Goal: Task Accomplishment & Management: Use online tool/utility

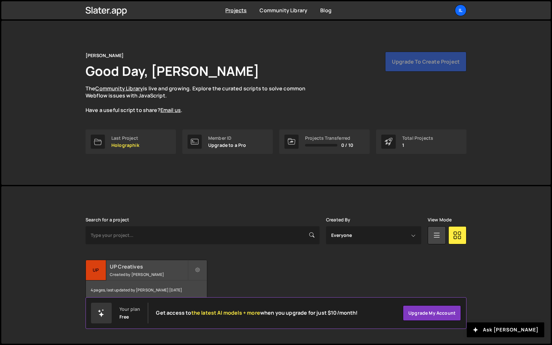
click at [135, 268] on h2 "UP Creatives" at bounding box center [149, 266] width 78 height 7
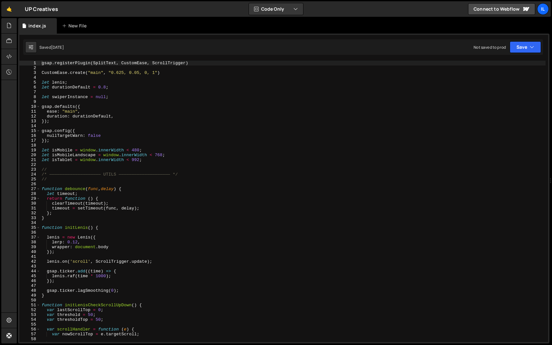
type textarea "timeout = setTimeout(func, delay);"
click at [144, 208] on div "gsap . registerPlugin ( SplitText , CustomEase , ScrollTrigger ) CustomEase . c…" at bounding box center [292, 206] width 505 height 291
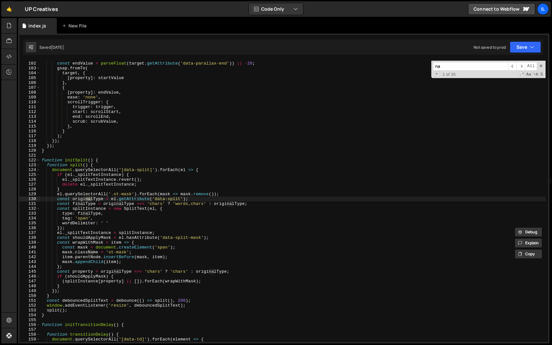
type input "nav"
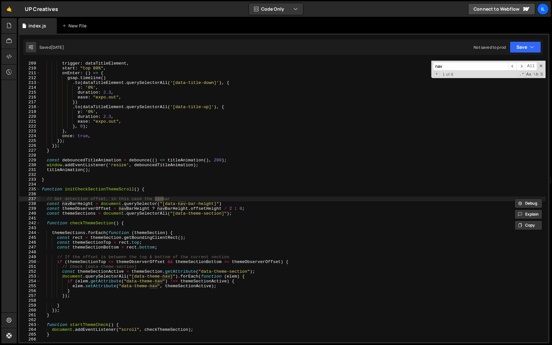
scroll to position [1007, 0]
type textarea "// Get detection offset, in this case the navbar"
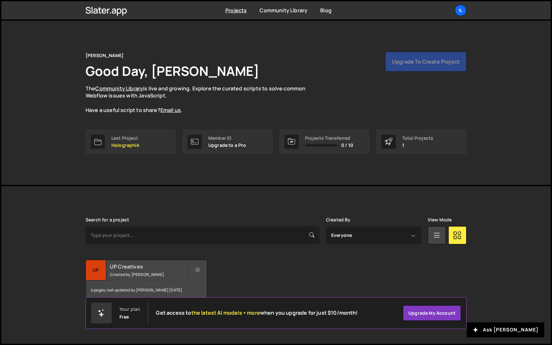
click at [126, 278] on div "UP Creatives Created by Ilja van Eck" at bounding box center [146, 270] width 121 height 20
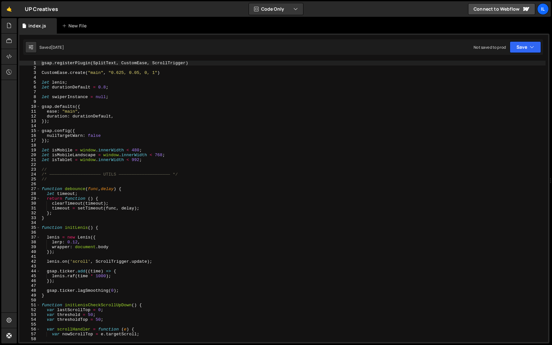
click at [180, 149] on div "gsap . registerPlugin ( SplitText , CustomEase , ScrollTrigger ) CustomEase . c…" at bounding box center [292, 206] width 505 height 291
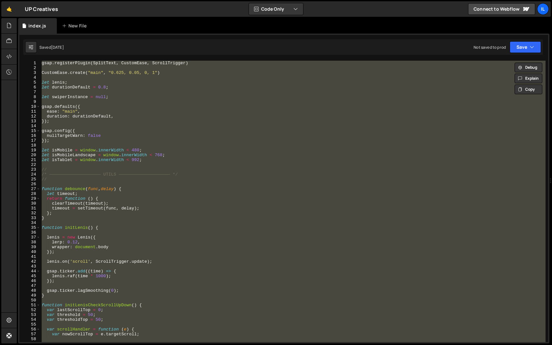
click at [160, 116] on div "gsap . registerPlugin ( SplitText , CustomEase , ScrollTrigger ) CustomEase . c…" at bounding box center [292, 202] width 505 height 282
type textarea "duration: durationDefault,"
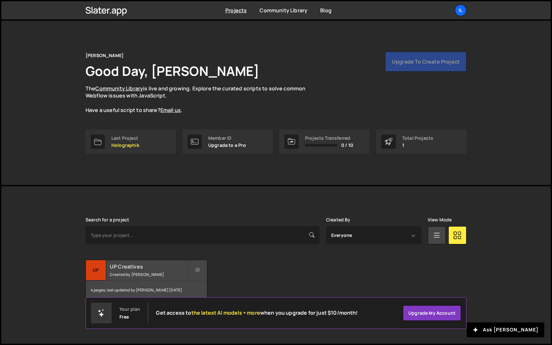
click at [128, 276] on small "Created by [PERSON_NAME]" at bounding box center [149, 274] width 78 height 5
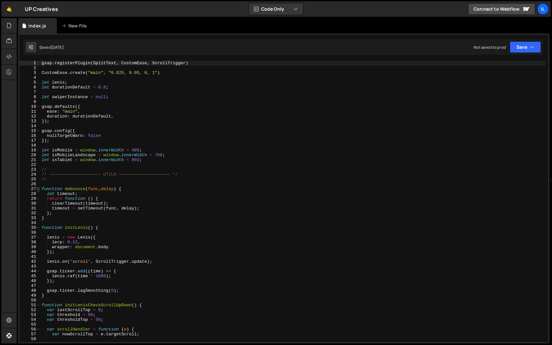
click at [38, 190] on span at bounding box center [38, 189] width 4 height 5
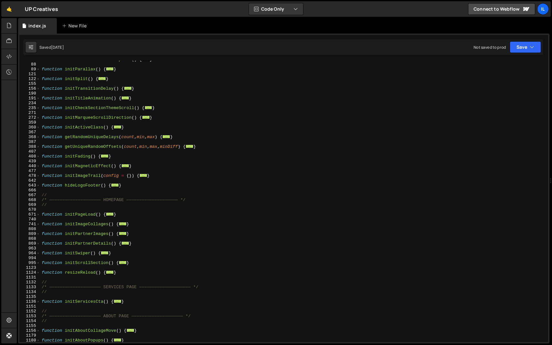
scroll to position [128, 0]
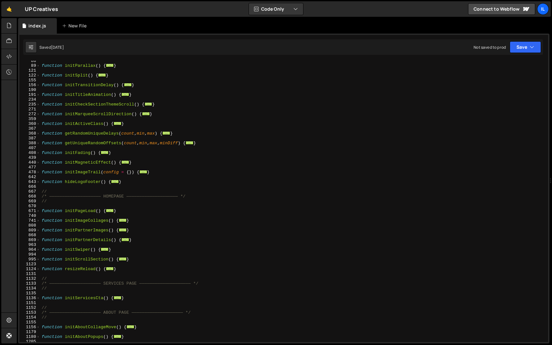
click at [63, 201] on div "function initParallax ( ) { ... } function initSplit ( ) { ... } function initT…" at bounding box center [292, 203] width 505 height 291
type textarea "//"
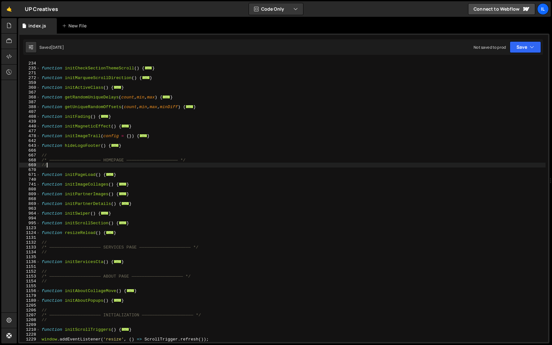
scroll to position [165, 0]
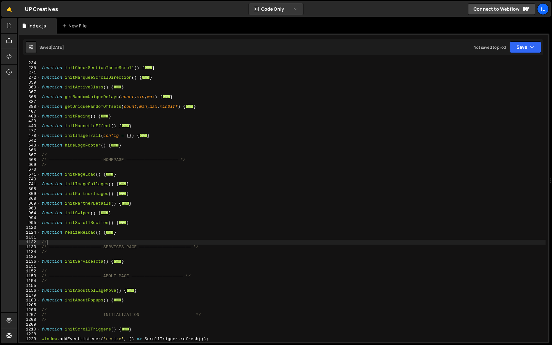
click at [57, 240] on div "function initCheckSectionThemeScroll ( ) { ... } function initMarqueeScrollDire…" at bounding box center [292, 206] width 505 height 291
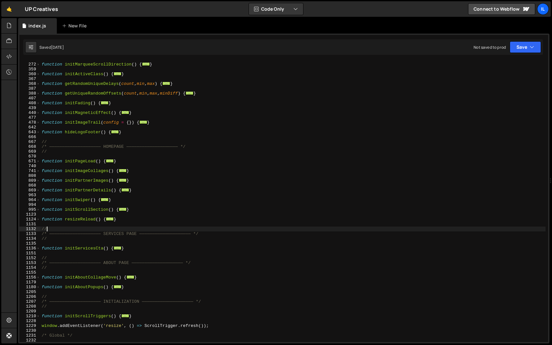
scroll to position [178, 0]
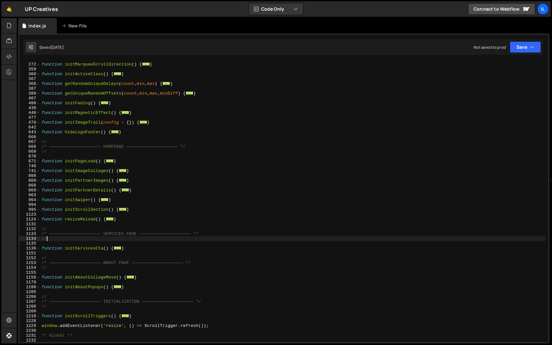
click at [60, 240] on div "function initMarqueeScrollDirection ( ) { ... } function initActiveClass ( ) { …" at bounding box center [292, 202] width 505 height 291
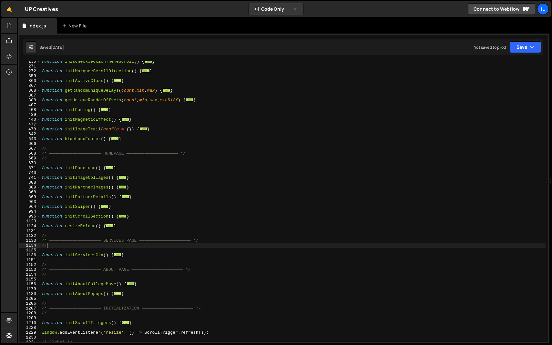
scroll to position [170, 0]
click at [39, 169] on span at bounding box center [38, 169] width 4 height 5
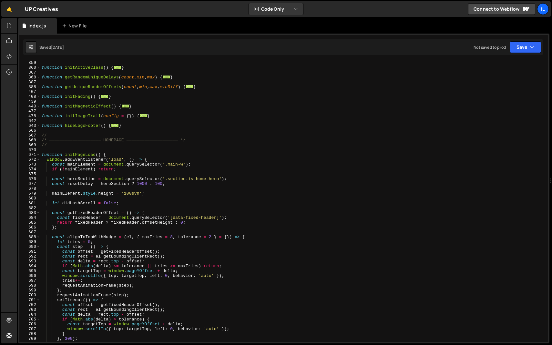
scroll to position [151, 0]
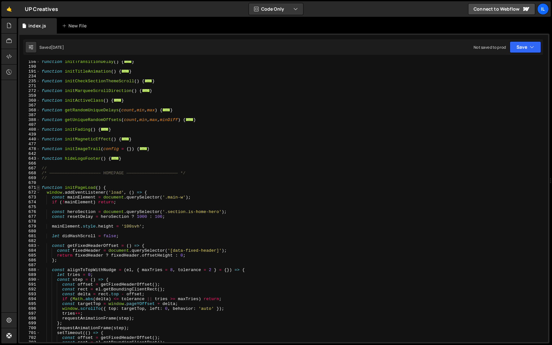
click at [37, 189] on span at bounding box center [38, 187] width 4 height 5
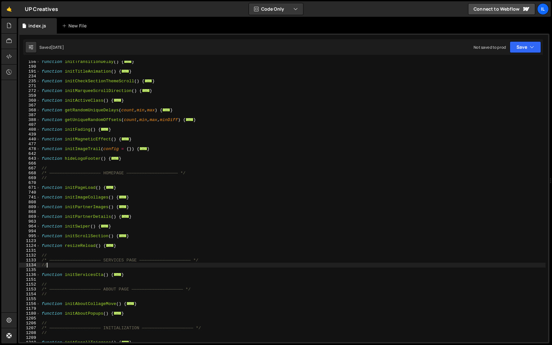
click at [66, 231] on div "function initTransitionDelay ( ) { ... } function initTitleAnimation ( ) { ... …" at bounding box center [292, 204] width 505 height 291
click at [39, 237] on span at bounding box center [38, 236] width 4 height 5
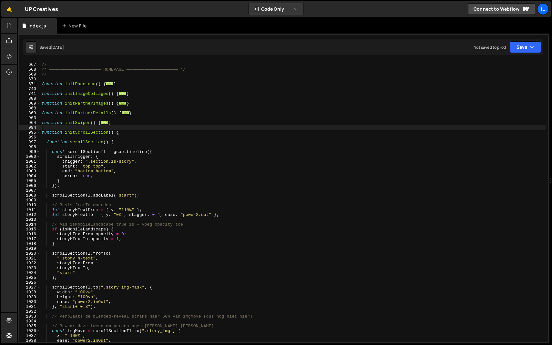
scroll to position [255, 0]
click at [37, 132] on span at bounding box center [38, 132] width 4 height 5
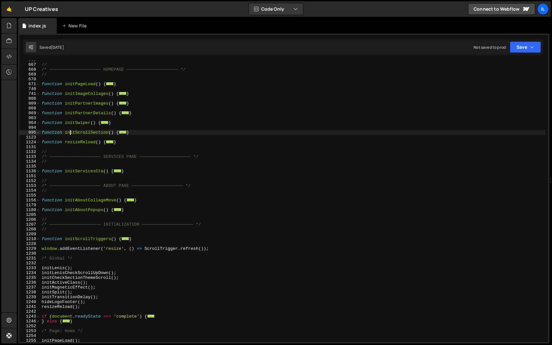
click at [70, 133] on div "// /* ———————————————————— HOMEPAGE ———————————————————— */ // function initPag…" at bounding box center [292, 202] width 505 height 291
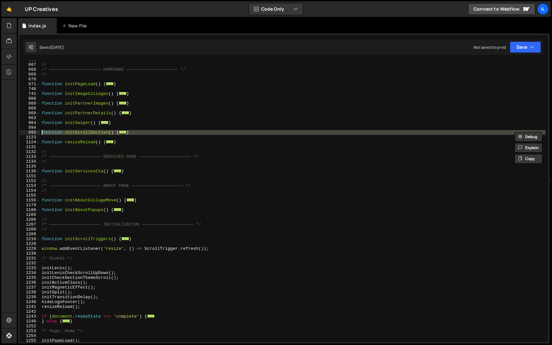
click at [70, 133] on div "// /* ———————————————————— HOMEPAGE ———————————————————— */ // function initPag…" at bounding box center [292, 202] width 505 height 291
click at [58, 134] on div "// /* ———————————————————— HOMEPAGE ———————————————————— */ // function initPag…" at bounding box center [292, 202] width 505 height 282
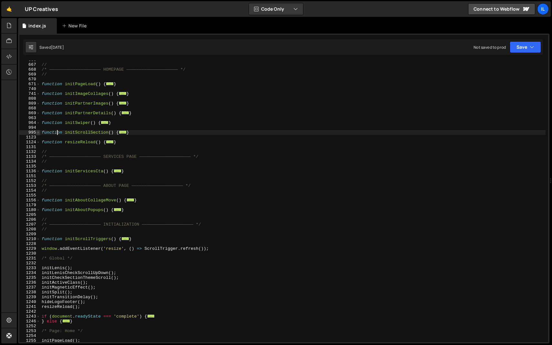
click at [38, 132] on span at bounding box center [38, 132] width 4 height 5
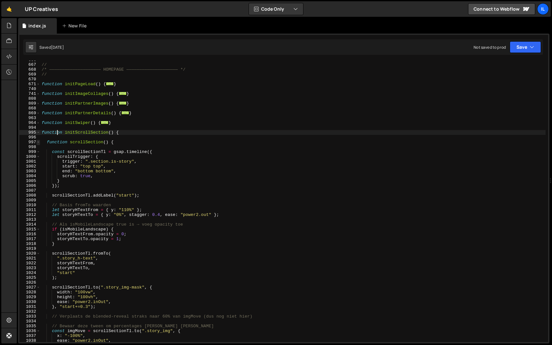
click at [38, 141] on span at bounding box center [38, 142] width 4 height 5
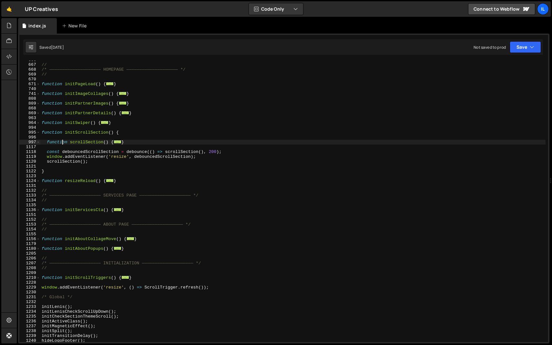
click at [61, 141] on div "// /* ———————————————————— HOMEPAGE ———————————————————— */ // function initPag…" at bounding box center [292, 202] width 505 height 291
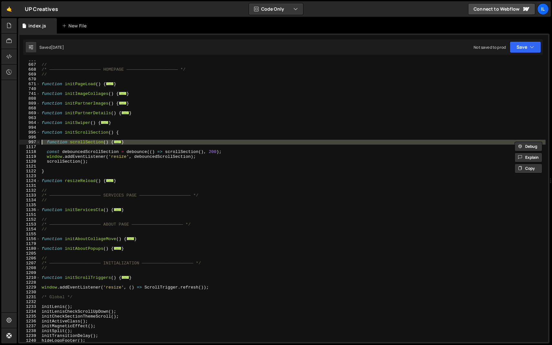
click at [61, 141] on div "// /* ———————————————————— HOMEPAGE ———————————————————— */ // function initPag…" at bounding box center [292, 202] width 505 height 291
click at [48, 142] on div "// /* ———————————————————— HOMEPAGE ———————————————————— */ // function initPag…" at bounding box center [292, 202] width 505 height 282
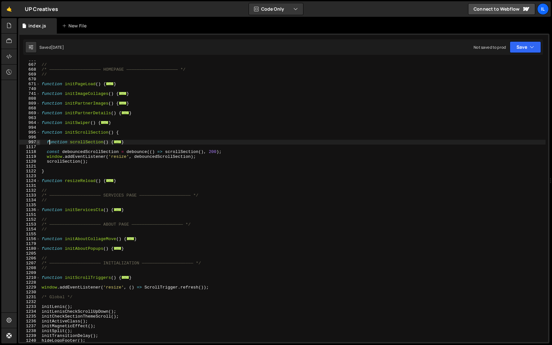
click at [36, 142] on span at bounding box center [38, 142] width 4 height 5
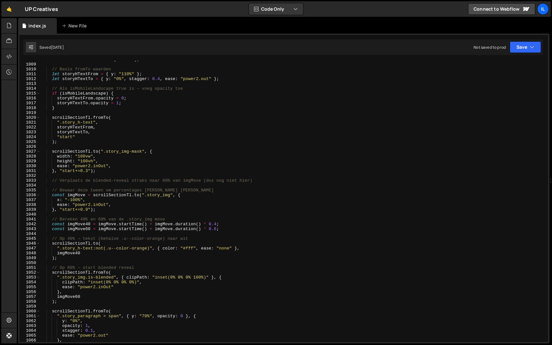
scroll to position [390, 0]
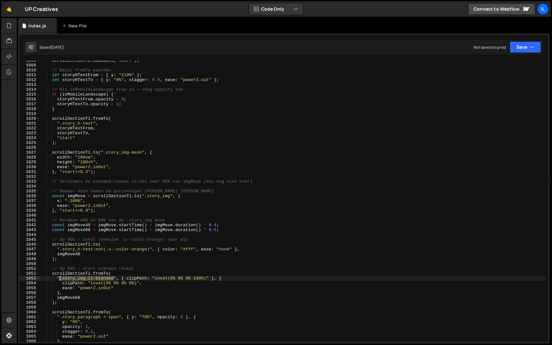
drag, startPoint x: 113, startPoint y: 277, endPoint x: 60, endPoint y: 278, distance: 53.0
click at [60, 278] on div "scrollSectionTl . addLabel ( "start" ) ; // Basis fromTo waarden let storyHText…" at bounding box center [292, 203] width 505 height 291
type textarea "".story_img.is-blended", { clipPath: "inset(0% 0% 0% 100%)" }, {"
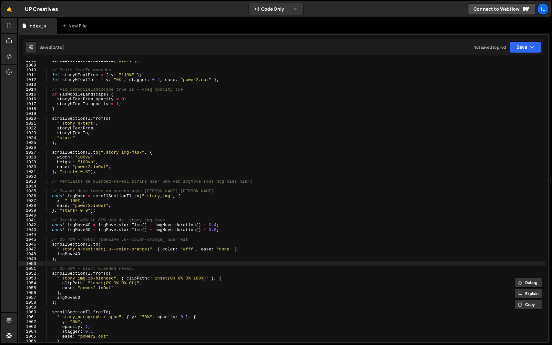
click at [91, 264] on div "scrollSectionTl . addLabel ( "start" ) ; // Basis fromTo waarden let storyHText…" at bounding box center [292, 203] width 505 height 291
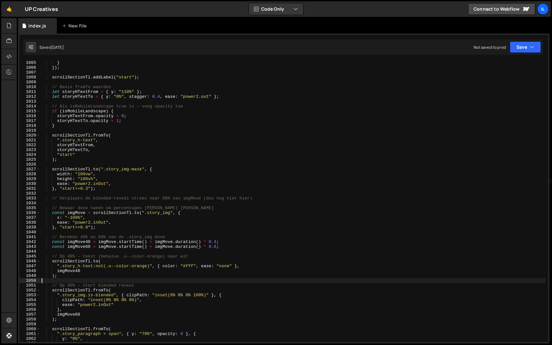
scroll to position [373, 0]
drag, startPoint x: 170, startPoint y: 214, endPoint x: 145, endPoint y: 213, distance: 25.5
click at [145, 213] on div "} }) ; scrollSectionTl . addLabel ( "start" ) ; // Basis fromTo waarden let sto…" at bounding box center [292, 205] width 505 height 291
click at [143, 228] on div "} }) ; scrollSectionTl . addLabel ( "start" ) ; // Basis fromTo waarden let sto…" at bounding box center [292, 205] width 505 height 291
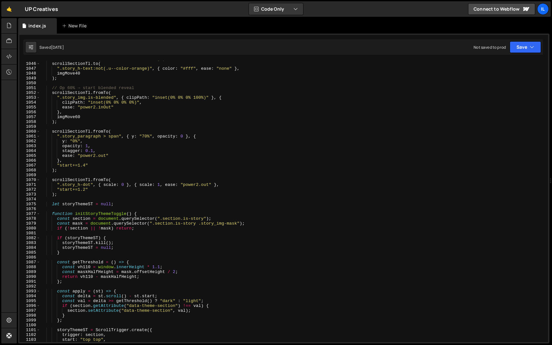
scroll to position [571, 0]
click at [67, 197] on div "// Op 40% → tekst (behalve .u--color-orange) naar wit scrollSectionTl . to ( ".…" at bounding box center [292, 202] width 505 height 291
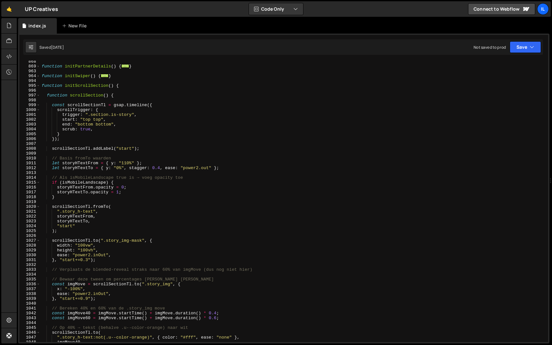
scroll to position [286, 0]
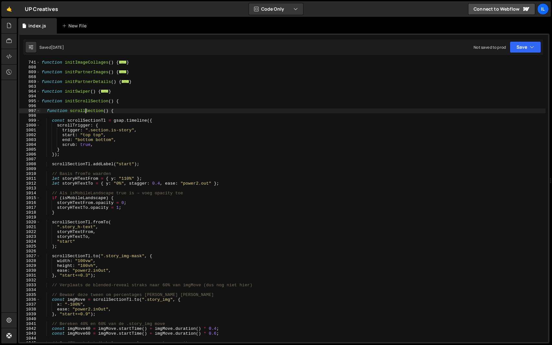
click at [86, 111] on div "function initImageCollages ( ) { ... } function initPartnerImages ( ) { ... } f…" at bounding box center [292, 205] width 505 height 291
click at [79, 119] on div "function initImageCollages ( ) { ... } function initPartnerImages ( ) { ... } f…" at bounding box center [292, 205] width 505 height 291
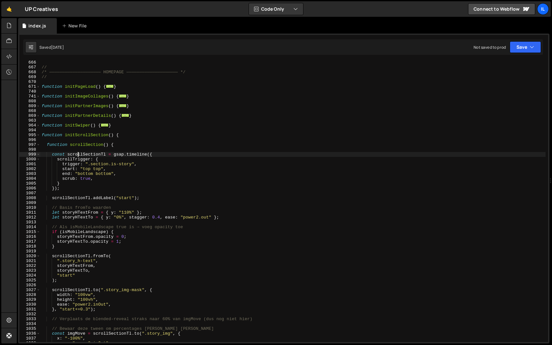
scroll to position [239, 0]
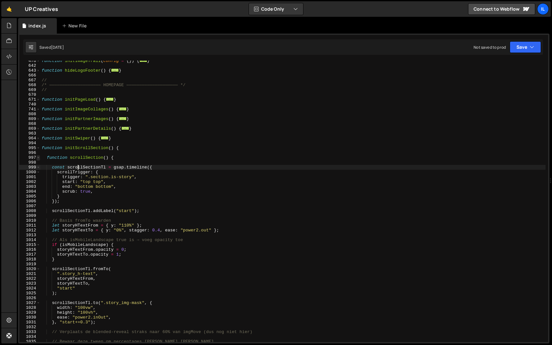
click at [38, 157] on span at bounding box center [38, 157] width 4 height 5
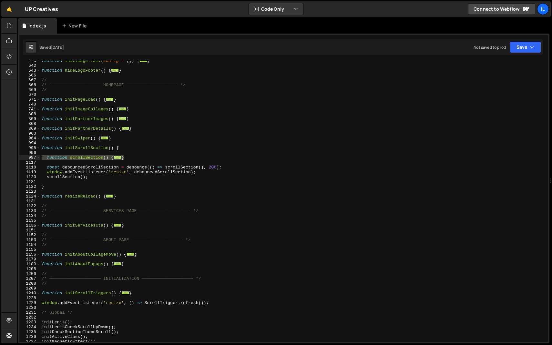
drag, startPoint x: 132, startPoint y: 157, endPoint x: 23, endPoint y: 157, distance: 109.1
click at [23, 157] on div "const scrollSectionTl = gsap.timeline({ 478 642 643 666 667 668 669 670 671 740…" at bounding box center [283, 202] width 529 height 282
paste textarea "}"
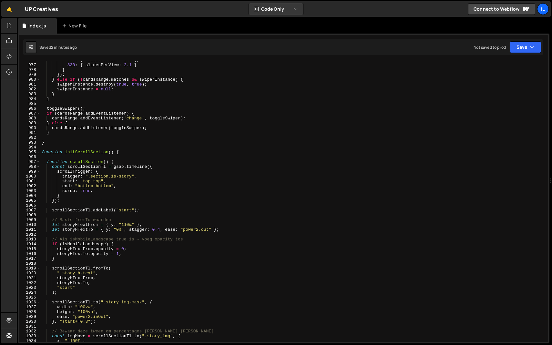
scroll to position [4725, 0]
click at [38, 162] on span at bounding box center [38, 162] width 4 height 5
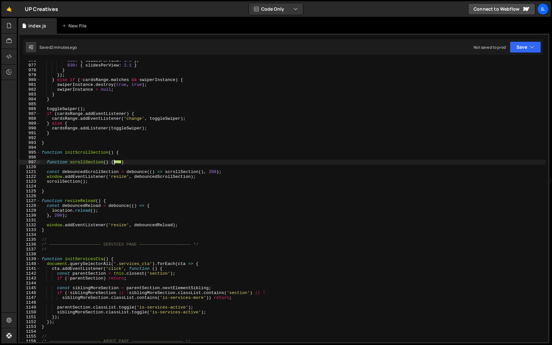
click at [63, 164] on div "550 : { slidesPerView : 1.5 } , 830 : { slidesPerView : 2.1 } } }) ; } else if …" at bounding box center [292, 203] width 505 height 291
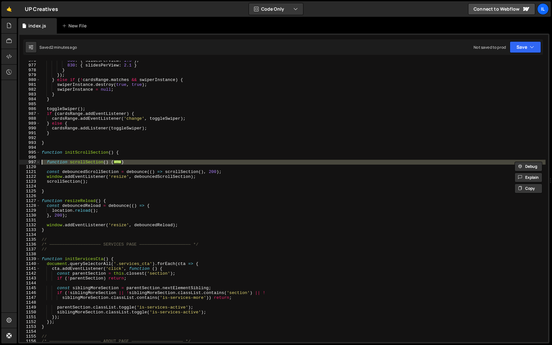
paste textarea "}"
type textarea "}"
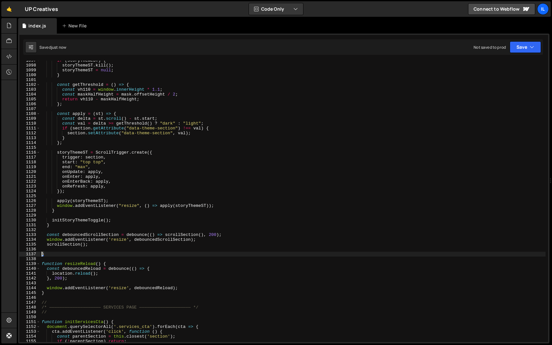
scroll to position [5312, 0]
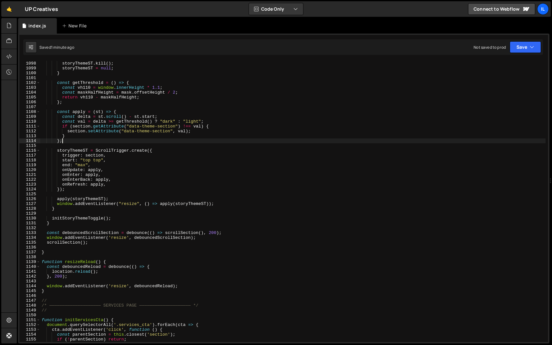
click at [155, 139] on div "if ( storyThemeST ) { storyThemeST . kill ( ) ; storyThemeST = null ; } const g…" at bounding box center [292, 201] width 505 height 291
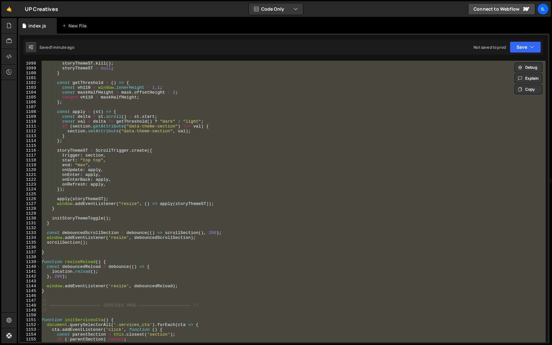
click at [130, 139] on div "if ( storyThemeST ) { storyThemeST . kill ( ) ; storyThemeST = null ; } const g…" at bounding box center [292, 202] width 505 height 282
type textarea "};"
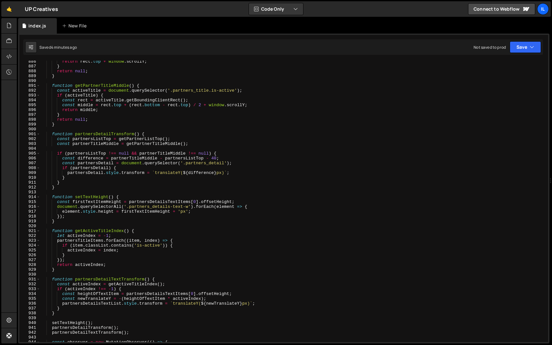
scroll to position [4081, 0]
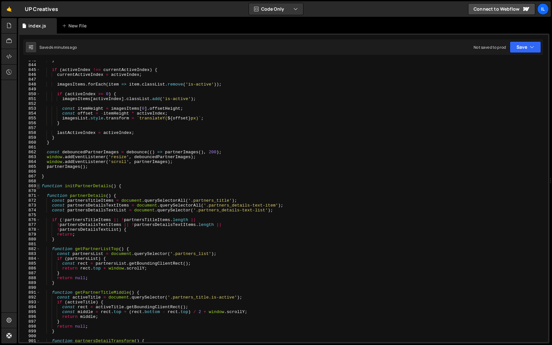
click at [38, 186] on span at bounding box center [38, 186] width 4 height 5
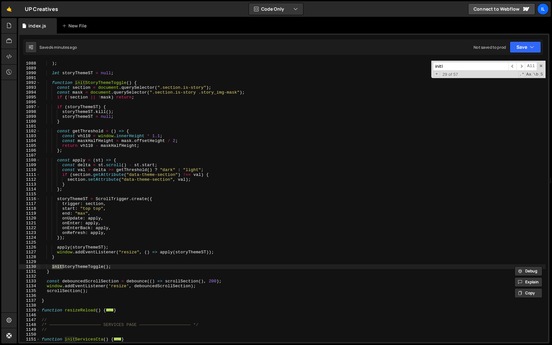
scroll to position [1012, 0]
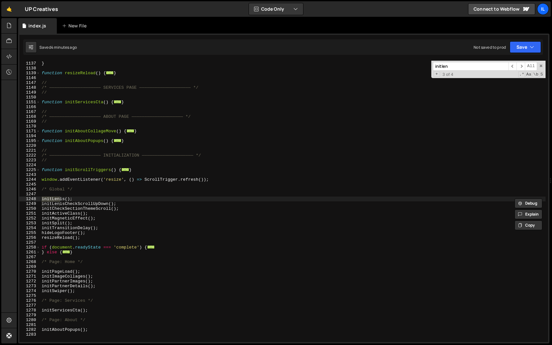
type input "initlen"
type textarea "initLenis();"
click at [98, 197] on div "} function resizeReload ( ) { ... } // /* ———————————————————— SERVICES PAGE ——…" at bounding box center [292, 201] width 505 height 291
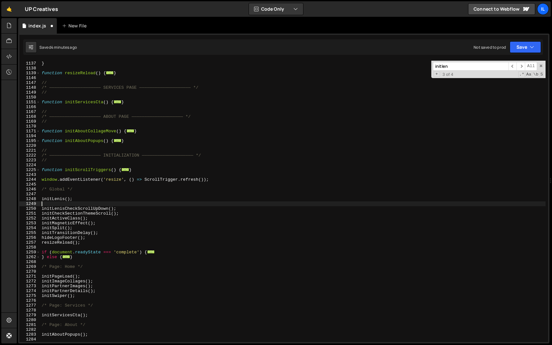
paste textarea "connectLenisToScrollTrigger();"
type textarea "connectLenisToScrollTrigger();"
click at [101, 196] on div "} function resizeReload ( ) { ... } // /* ———————————————————— SERVICES PAGE ——…" at bounding box center [292, 201] width 505 height 291
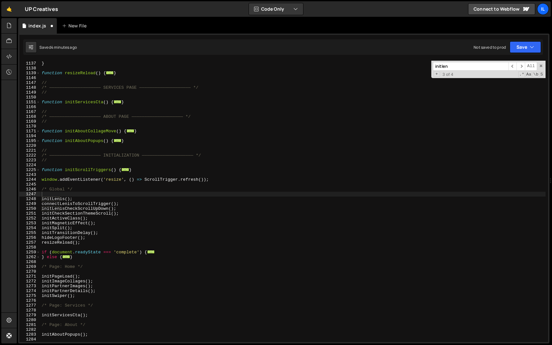
click at [487, 65] on input "initlen" at bounding box center [471, 66] width 76 height 9
type input "initlenis()"
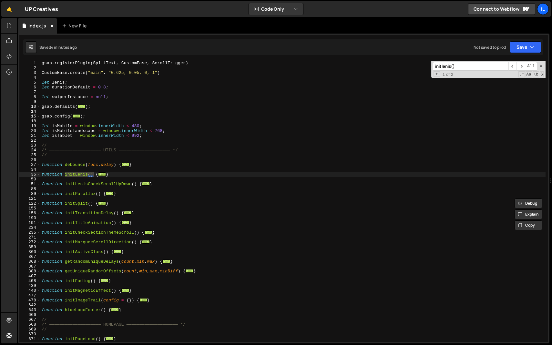
scroll to position [0, 0]
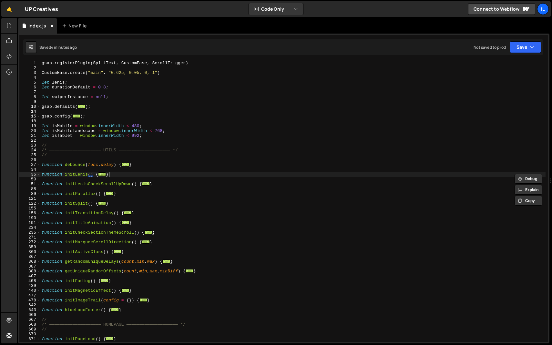
click at [135, 173] on div "gsap . registerPlugin ( SplitText , CustomEase , ScrollTrigger ) CustomEase . c…" at bounding box center [292, 206] width 505 height 291
type textarea "}"
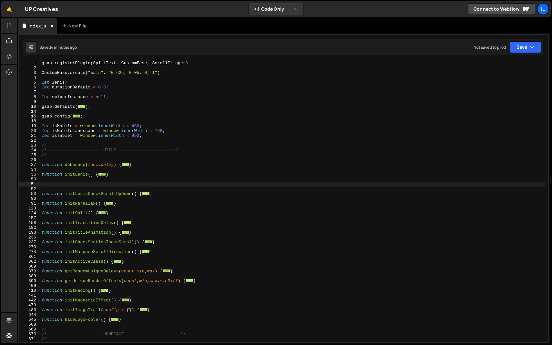
paste textarea "}"
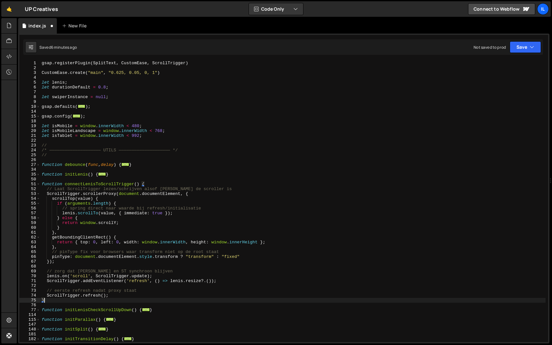
click at [138, 248] on div "gsap . registerPlugin ( SplitText , CustomEase , ScrollTrigger ) CustomEase . c…" at bounding box center [292, 206] width 505 height 291
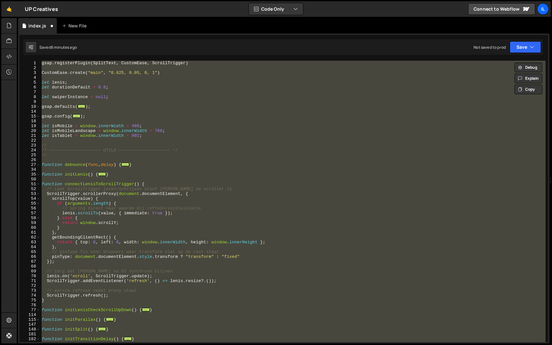
click at [167, 232] on div "gsap . registerPlugin ( SplitText , CustomEase , ScrollTrigger ) CustomEase . c…" at bounding box center [292, 202] width 505 height 282
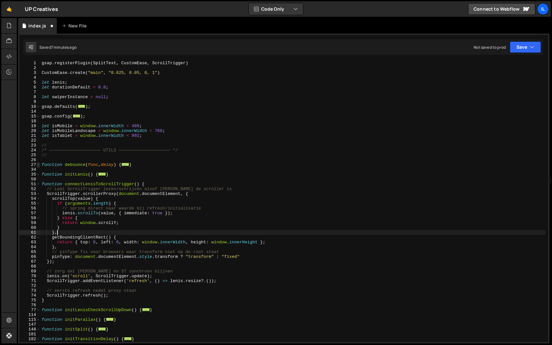
click at [37, 164] on span at bounding box center [38, 164] width 4 height 5
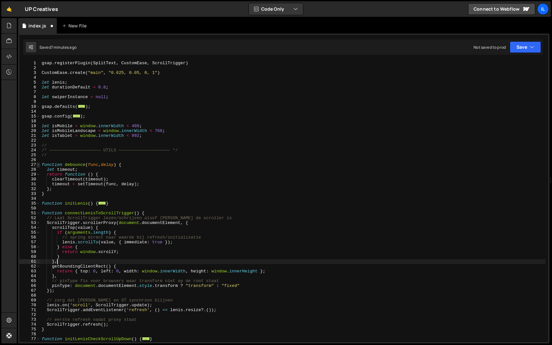
click at [37, 164] on span at bounding box center [38, 164] width 4 height 5
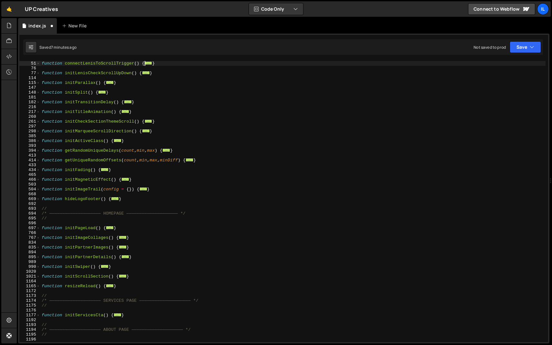
scroll to position [144, 0]
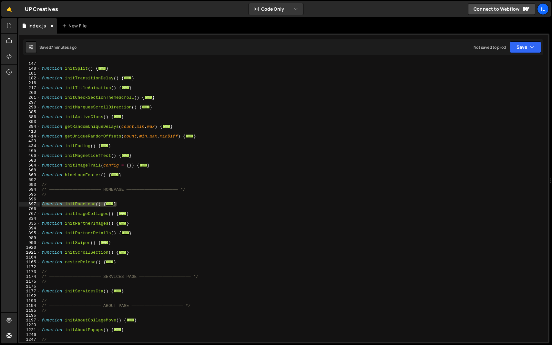
drag, startPoint x: 124, startPoint y: 204, endPoint x: 32, endPoint y: 204, distance: 91.7
click at [32, 204] on div "}, 115 147 148 181 182 216 217 260 261 297 298 385 386 393 394 413 414 433 434 …" at bounding box center [283, 202] width 529 height 282
paste textarea "}"
type textarea "}"
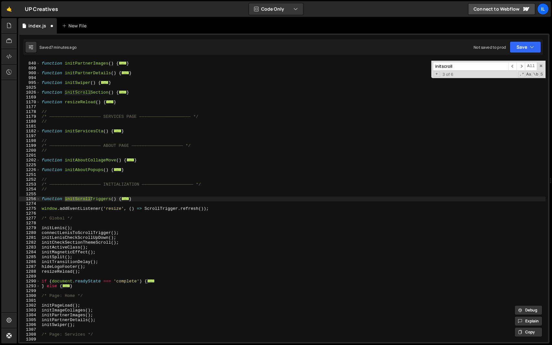
scroll to position [658, 0]
type input "initscroll"
drag, startPoint x: 137, startPoint y: 198, endPoint x: 39, endPoint y: 198, distance: 97.8
click at [39, 198] on div "} 839 840 899 900 994 995 1025 1026 1169 1170 1177 1178 1179 1180 1181 1182 119…" at bounding box center [283, 202] width 529 height 282
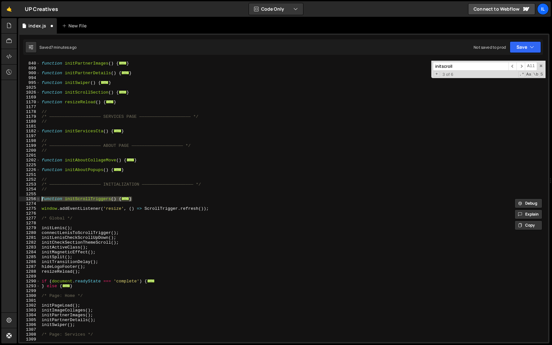
paste textarea "}"
type textarea "}"
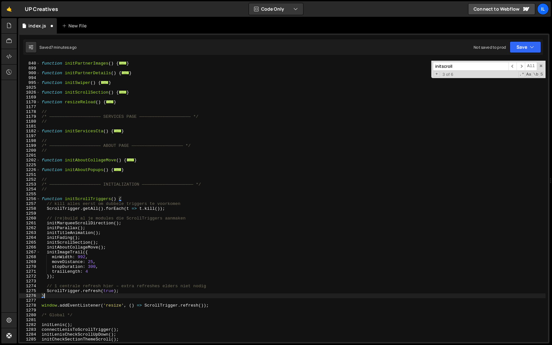
click at [478, 69] on input "initscroll" at bounding box center [471, 66] width 76 height 9
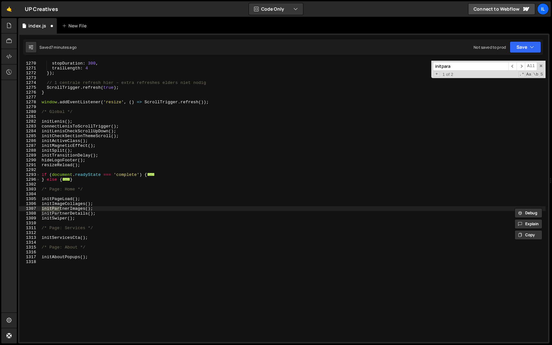
scroll to position [0, 0]
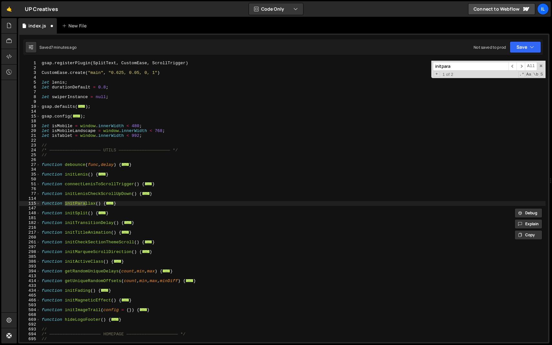
type input "initpara"
drag, startPoint x: 125, startPoint y: 202, endPoint x: 23, endPoint y: 204, distance: 101.7
click at [23, 204] on div "} 1 2 3 4 5 6 7 8 9 10 14 15 18 19 20 21 22 23 24 25 26 27 34 35 50 51 76 77 11…" at bounding box center [283, 202] width 529 height 282
paste textarea "}"
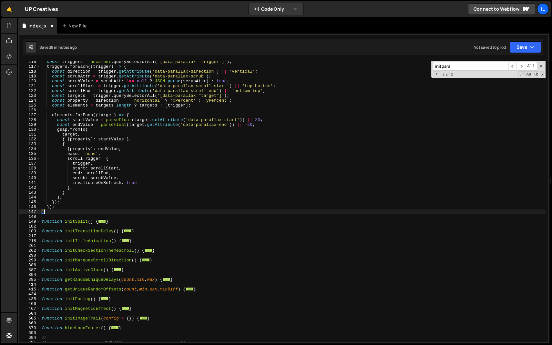
scroll to position [147, 0]
drag, startPoint x: 116, startPoint y: 300, endPoint x: 27, endPoint y: 299, distance: 88.8
click at [27, 299] on div "} 116 117 118 119 120 121 122 123 124 125 126 127 128 129 130 131 132 133 134 1…" at bounding box center [283, 202] width 529 height 282
paste textarea "}"
type textarea "}"
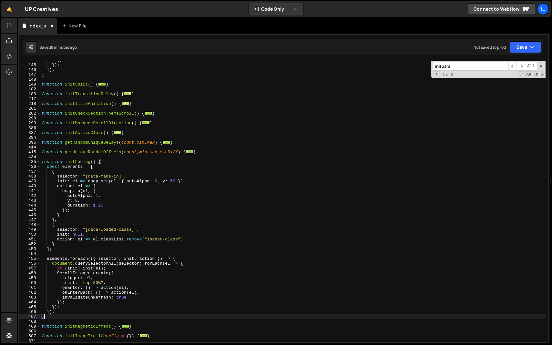
scroll to position [284, 0]
click at [445, 66] on input "initpara" at bounding box center [471, 66] width 76 height 9
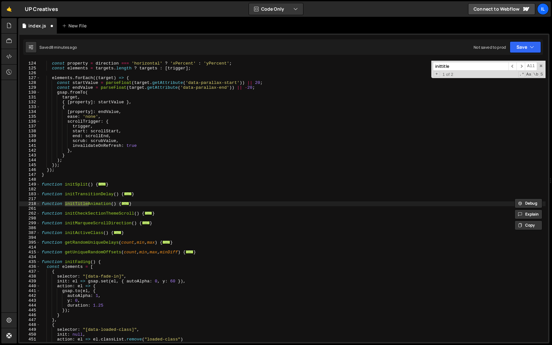
scroll to position [184, 0]
type input "inittitle"
drag, startPoint x: 137, startPoint y: 205, endPoint x: 30, endPoint y: 202, distance: 106.9
click at [30, 202] on div "} 123 124 125 126 127 128 129 130 131 132 133 134 135 136 137 138 139 140 141 1…" at bounding box center [283, 202] width 529 height 282
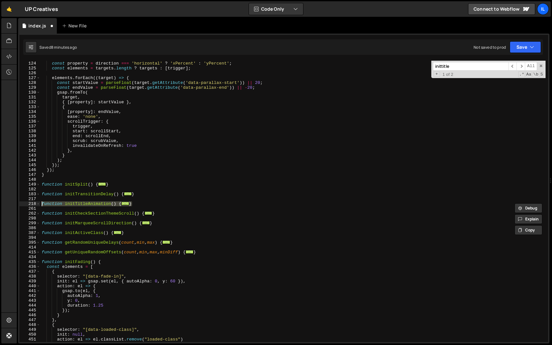
paste textarea "}"
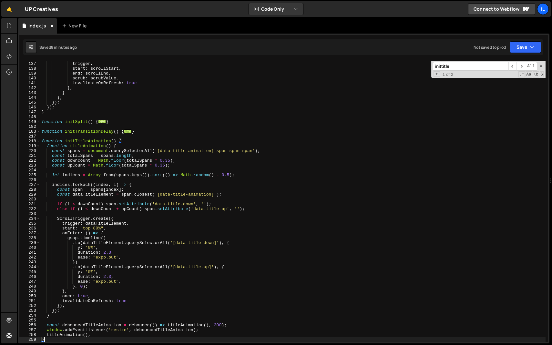
scroll to position [265, 0]
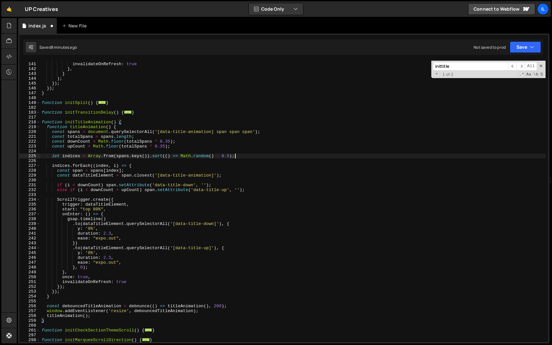
click at [289, 155] on div "scrub : scrubValue , invalidateOnRefresh : true } , } ) ; }) ; }) ; } function …" at bounding box center [292, 202] width 505 height 291
type textarea "let indices = Array.from(spans.keys()).sort(() => Math.random() - 0.5);"
click at [456, 67] on input "inittitle" at bounding box center [471, 66] width 76 height 9
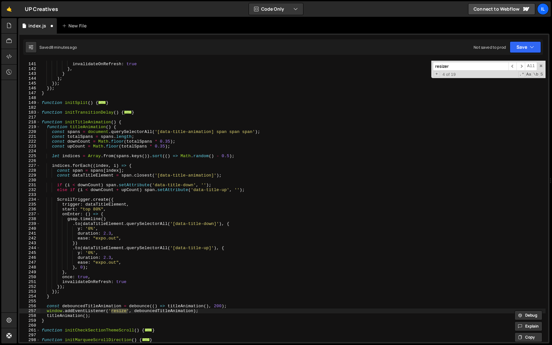
scroll to position [1070, 0]
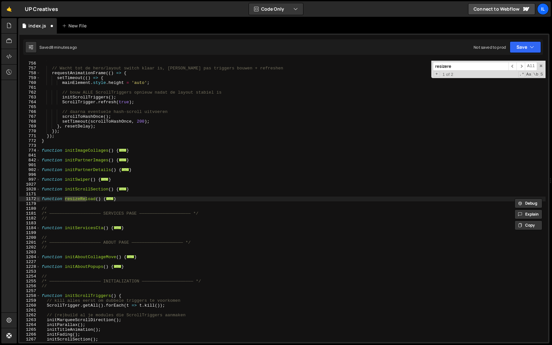
type input "resizere"
click at [38, 200] on span at bounding box center [38, 199] width 4 height 5
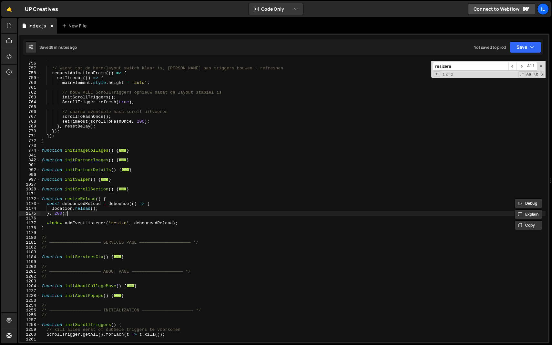
click at [84, 214] on div "} ; // Wacht tot de hero/layout switch klaar is, [PERSON_NAME] pas triggers bou…" at bounding box center [292, 201] width 505 height 291
click at [76, 227] on div "} ; // Wacht tot de hero/layout switch klaar is, [PERSON_NAME] pas triggers bou…" at bounding box center [292, 201] width 505 height 291
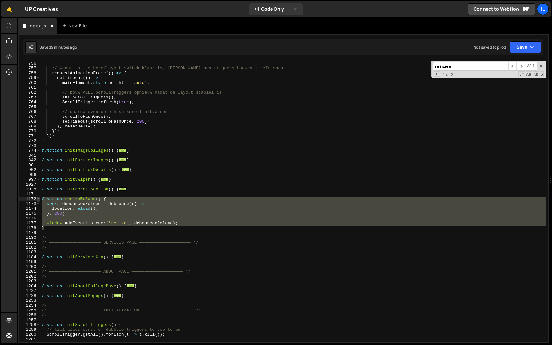
drag, startPoint x: 49, startPoint y: 228, endPoint x: 39, endPoint y: 200, distance: 29.0
click at [39, 200] on div "} 755 756 757 758 759 760 761 762 763 764 765 766 767 768 769 770 771 772 773 7…" at bounding box center [283, 202] width 529 height 282
click at [78, 237] on div "} ; // Wacht tot de hero/layout switch klaar is, [PERSON_NAME] pas triggers bou…" at bounding box center [292, 201] width 505 height 291
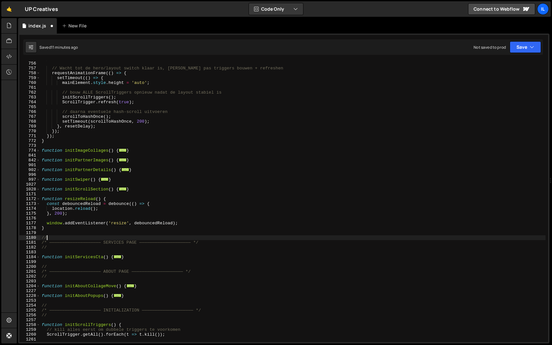
click at [85, 200] on div "} ; // Wacht tot de hero/layout switch klaar is, [PERSON_NAME] pas triggers bou…" at bounding box center [292, 201] width 505 height 291
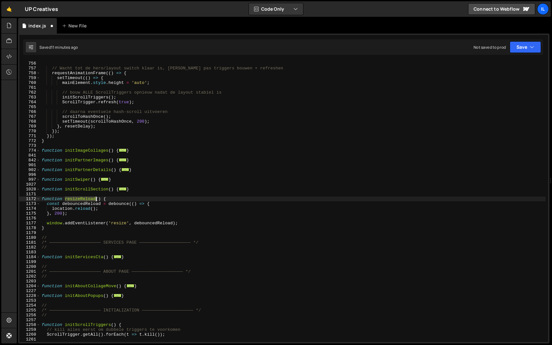
click at [85, 200] on div "} ; // Wacht tot de hero/layout switch klaar is, [PERSON_NAME] pas triggers bou…" at bounding box center [292, 201] width 505 height 291
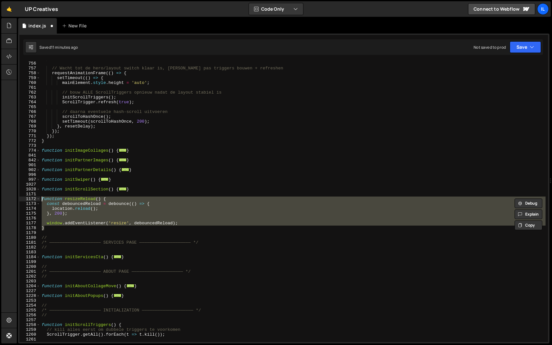
drag, startPoint x: 50, startPoint y: 230, endPoint x: 36, endPoint y: 197, distance: 35.9
click at [36, 197] on div "function resizeReload() { 755 756 757 758 759 760 761 762 763 764 765 766 767 7…" at bounding box center [283, 202] width 529 height 282
paste textarea "}"
type textarea "}"
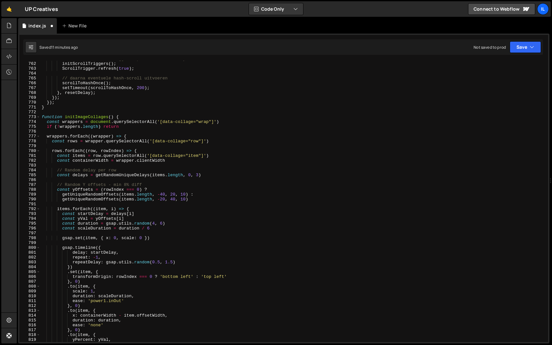
scroll to position [3685, 0]
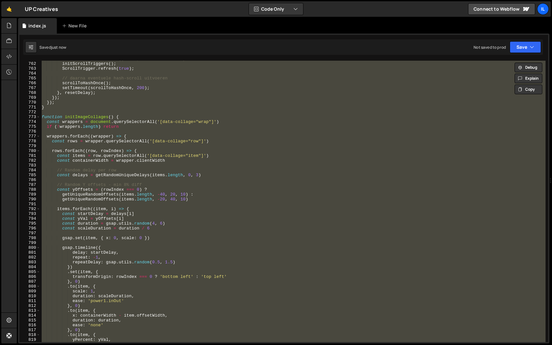
click at [190, 216] on div "// bouw ALLE ScrollTriggers opnieuw nadat de layout stabiel is initScrollTrigge…" at bounding box center [292, 202] width 505 height 282
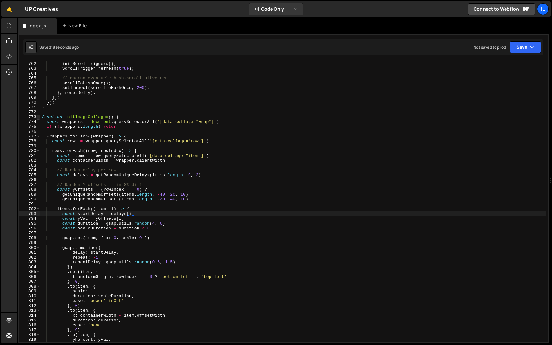
click at [37, 117] on span at bounding box center [38, 117] width 4 height 5
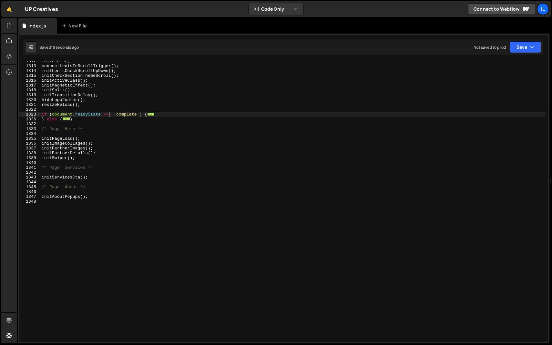
click at [109, 112] on div "initLenis ( ) ; connectLenisToScrollTrigger ( ) ; initLenisCheckScrollUpDown ( …" at bounding box center [292, 204] width 505 height 291
type textarea "initAboutPopups();"
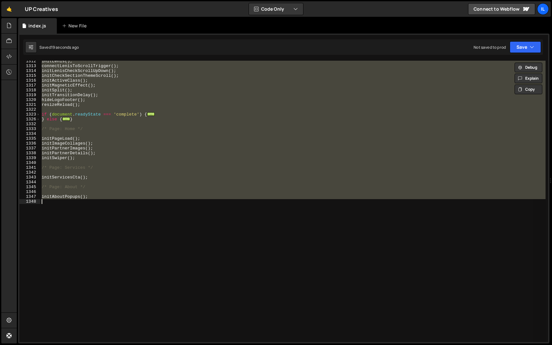
click at [102, 123] on div "initLenis ( ) ; connectLenisToScrollTrigger ( ) ; initLenisCheckScrollUpDown ( …" at bounding box center [292, 202] width 505 height 282
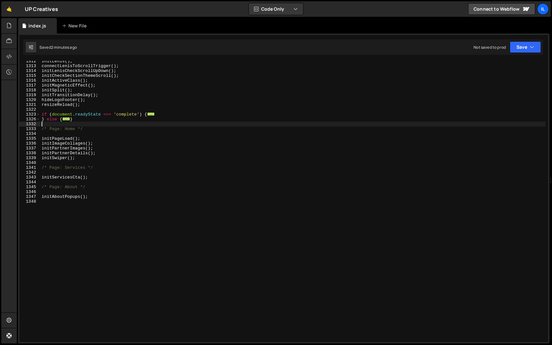
click at [169, 131] on div "initLenis ( ) ; connectLenisToScrollTrigger ( ) ; initLenisCheckScrollUpDown ( …" at bounding box center [292, 204] width 505 height 291
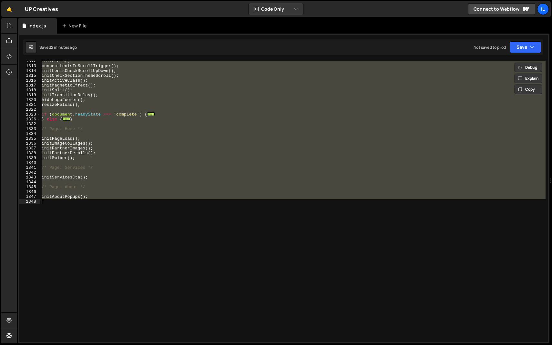
click at [135, 138] on div "initLenis ( ) ; connectLenisToScrollTrigger ( ) ; initLenisCheckScrollUpDown ( …" at bounding box center [292, 202] width 505 height 282
type textarea "initPageLoad();"
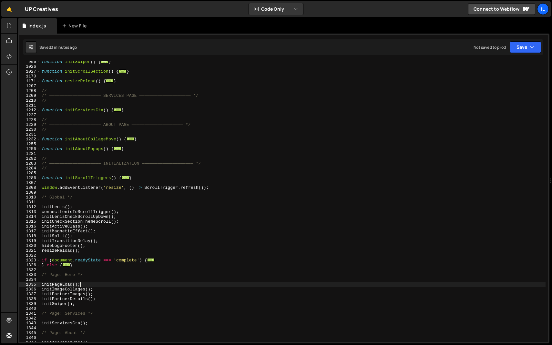
scroll to position [317, 0]
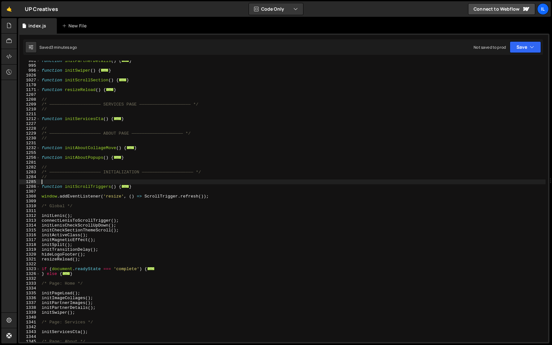
click at [136, 182] on div "function initPartnerDetails ( ) { ... } function initSwiper ( ) { ... } functio…" at bounding box center [292, 203] width 505 height 291
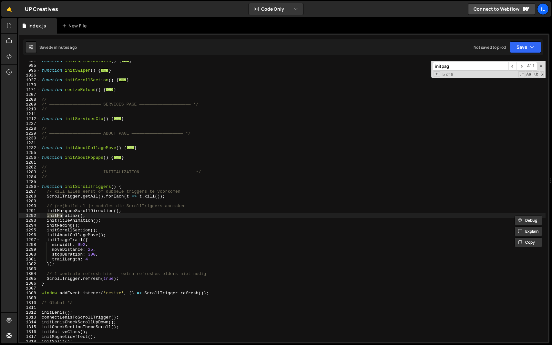
scroll to position [508, 0]
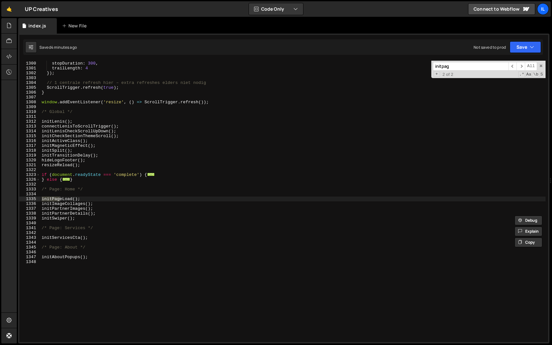
type input "initpage"
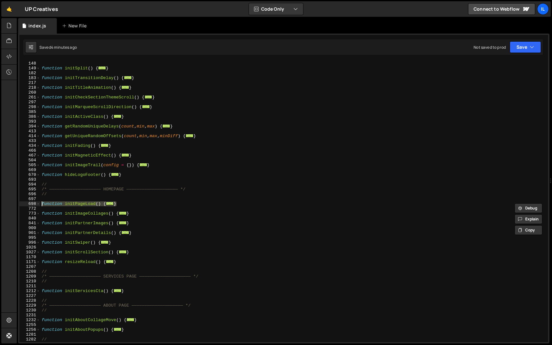
drag, startPoint x: 125, startPoint y: 204, endPoint x: 9, endPoint y: 204, distance: 115.9
click at [9, 204] on div "Hold on a sec... Are you certain you wish to leave this page? Any changes you'v…" at bounding box center [276, 172] width 552 height 345
paste textarea "}"
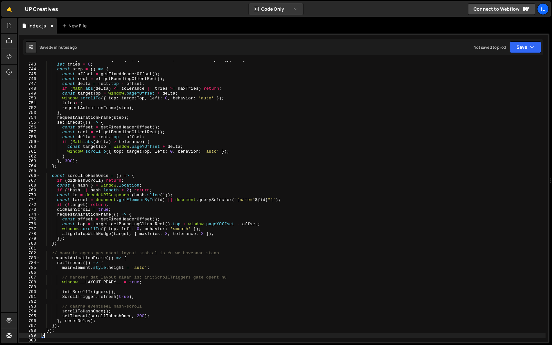
scroll to position [541, 0]
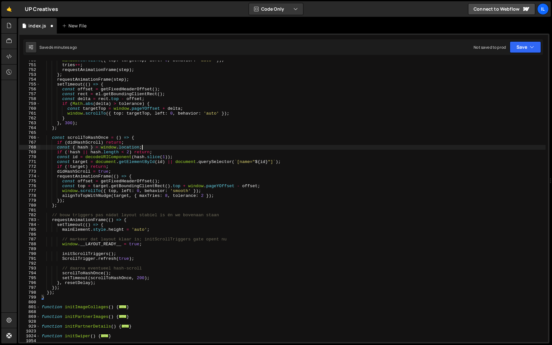
click at [280, 146] on div "window . scrollTo ({ top : targetTop , left : 0 , behavior : 'auto' }) ; tries …" at bounding box center [292, 203] width 505 height 291
type textarea "const { hash } = window.location;"
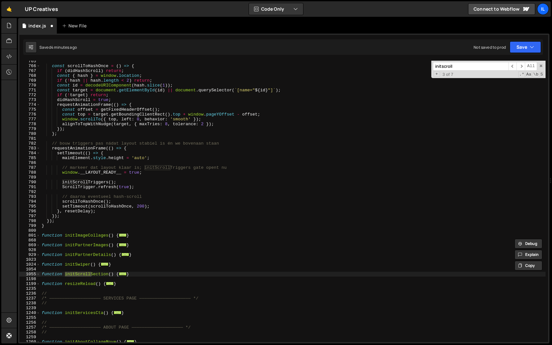
scroll to position [794, 0]
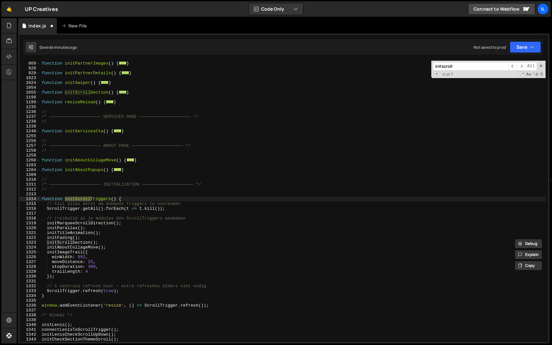
type input "initscroll"
click at [41, 201] on div "function initPartnerImages ( ) { ... } function initPartnerDetails ( ) { ... } …" at bounding box center [292, 201] width 505 height 291
click at [39, 200] on span at bounding box center [38, 199] width 4 height 5
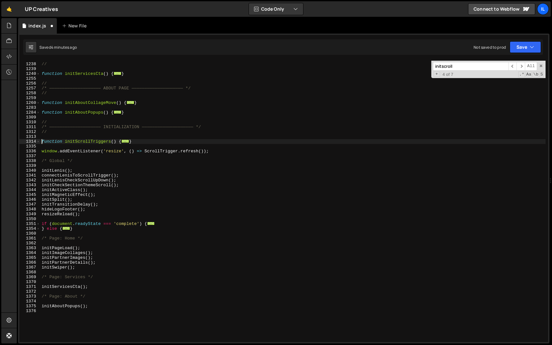
scroll to position [364, 0]
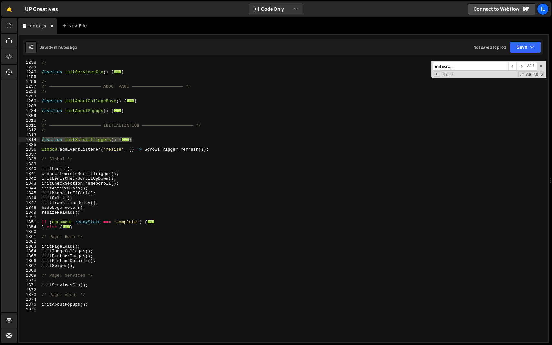
drag, startPoint x: 143, startPoint y: 141, endPoint x: 10, endPoint y: 141, distance: 133.0
click at [10, 141] on div "Hold on a sec... Are you certain you wish to leave this page? Any changes you'v…" at bounding box center [276, 172] width 552 height 345
paste textarea "}"
type textarea "}"
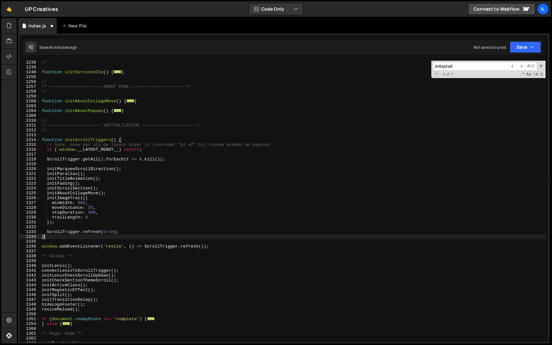
click at [448, 67] on input "initscroll" at bounding box center [471, 66] width 76 height 9
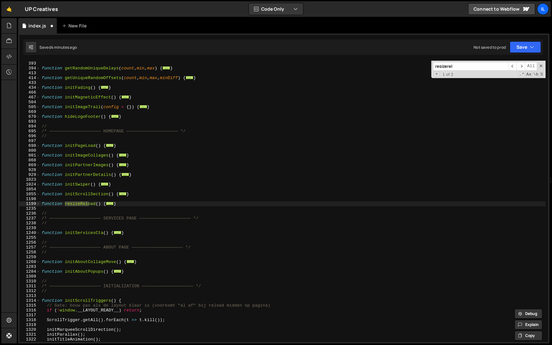
type input "resizerel"
drag, startPoint x: 124, startPoint y: 205, endPoint x: 18, endPoint y: 204, distance: 105.9
click at [18, 204] on div "} 386 393 394 413 414 433 434 466 467 504 505 669 670 693 694 695 696 697 698 8…" at bounding box center [283, 189] width 531 height 310
paste textarea "}"
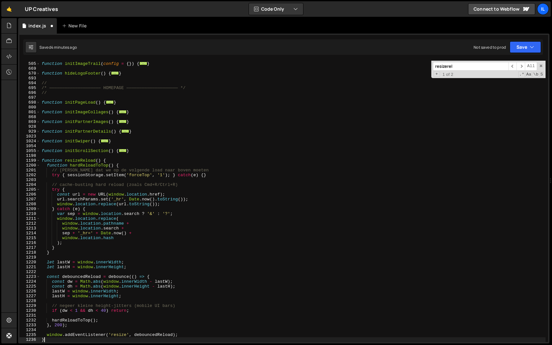
scroll to position [246, 0]
click at [194, 164] on div "function initImageTrail ( config = { }) { ... } function hideLogoFooter ( ) { .…" at bounding box center [292, 202] width 505 height 291
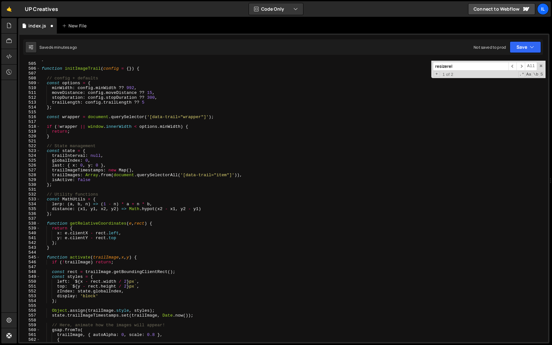
scroll to position [2440, 0]
click at [150, 129] on div "} function initImageTrail ( config = { }) { // config + defaults const options …" at bounding box center [292, 202] width 505 height 291
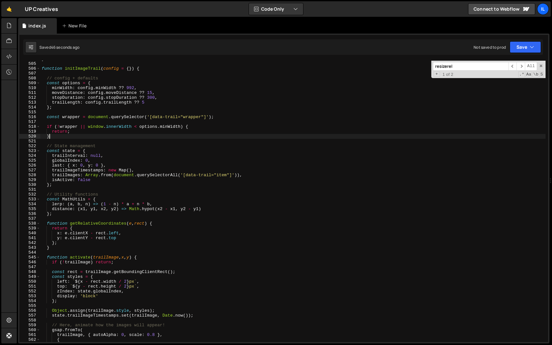
click at [141, 136] on div "} function initImageTrail ( config = { }) { // config + defaults const options …" at bounding box center [292, 202] width 505 height 291
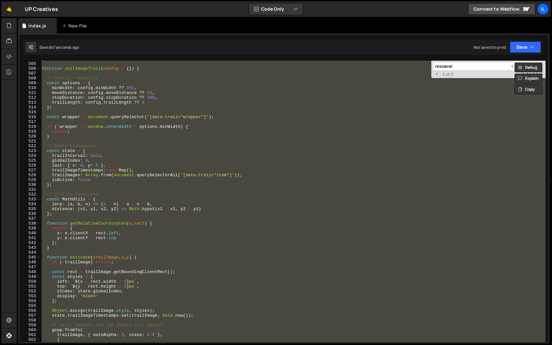
click at [123, 136] on div "} function initImageTrail ( config = { }) { // config + defaults const options …" at bounding box center [292, 202] width 505 height 282
type textarea "}"
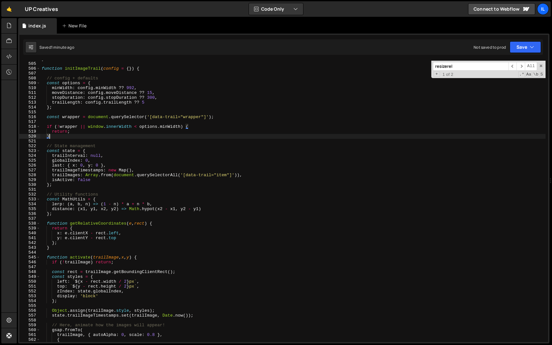
click at [71, 122] on div "} function initImageTrail ( config = { }) { // config + defaults const options …" at bounding box center [292, 202] width 505 height 291
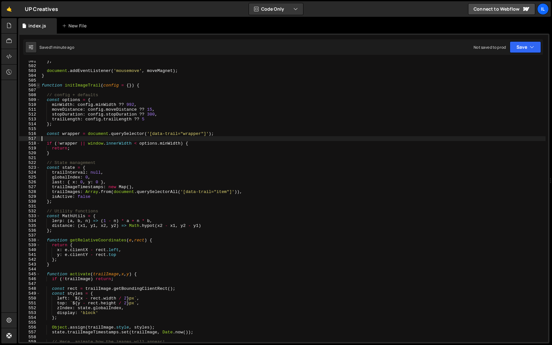
click at [39, 85] on span at bounding box center [38, 85] width 4 height 5
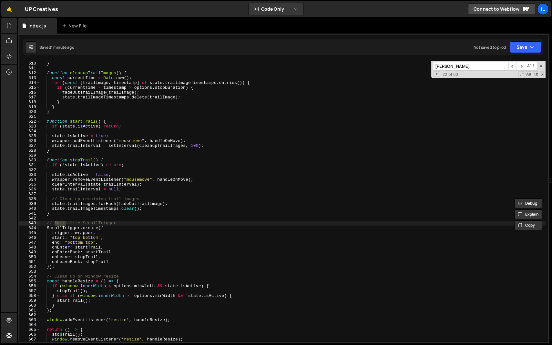
scroll to position [1056, 0]
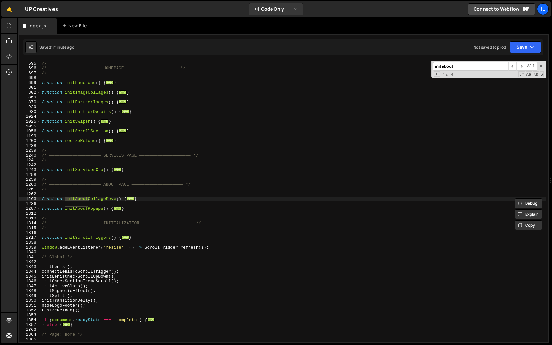
type input "initabout"
drag, startPoint x: 149, startPoint y: 201, endPoint x: 22, endPoint y: 201, distance: 126.6
click at [22, 201] on div "} 694 695 696 697 698 699 801 802 869 870 929 930 1024 1025 1055 1056 1199 1200…" at bounding box center [283, 202] width 529 height 282
type textarea "function initAboutCollageMove() {"
paste textarea
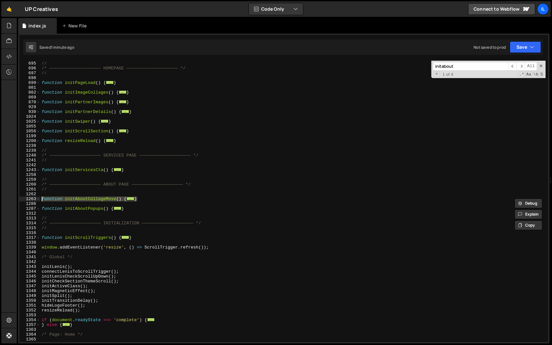
scroll to position [7589, 0]
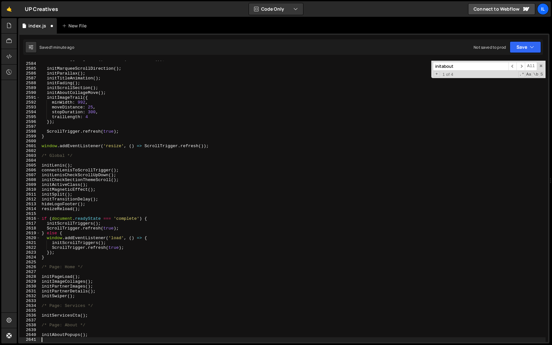
click at [444, 65] on input "initabout" at bounding box center [471, 66] width 76 height 9
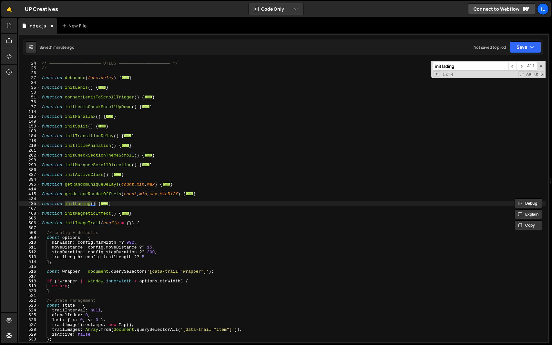
scroll to position [87, 0]
type input "initfading"
drag, startPoint x: 116, startPoint y: 205, endPoint x: 24, endPoint y: 205, distance: 91.7
click at [24, 205] on div "} 23 24 25 26 27 34 35 50 51 76 77 114 115 149 150 183 184 218 219 261 262 298 …" at bounding box center [283, 202] width 529 height 282
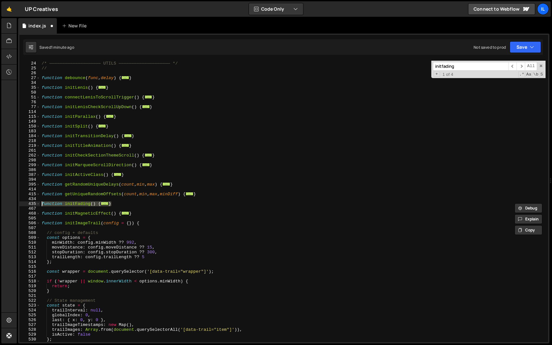
paste textarea "}"
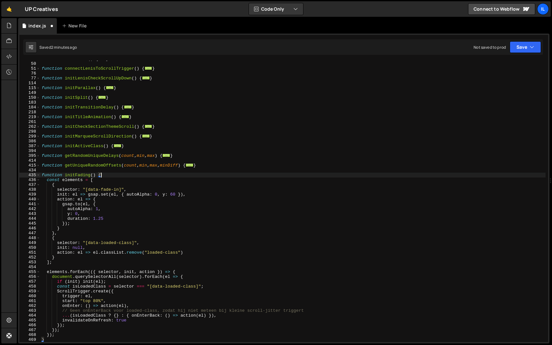
click at [246, 173] on div "function initLenis ( ) { ... } function connectLenisToScrollTrigger ( ) { ... }…" at bounding box center [292, 202] width 505 height 291
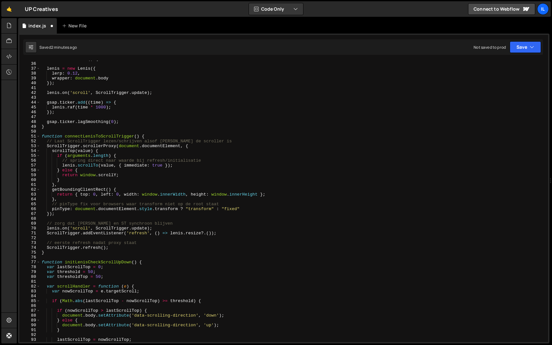
scroll to position [135, 0]
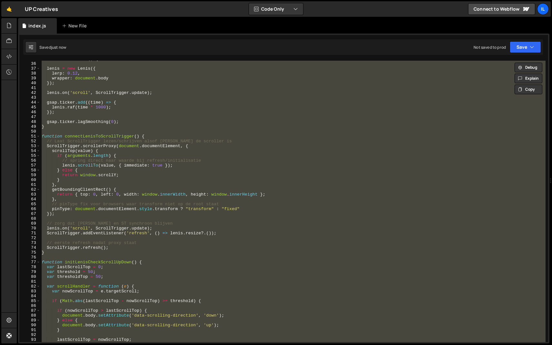
click at [250, 122] on div "function initLenis ( ) { [PERSON_NAME] = new [PERSON_NAME] ({ lerp : 0.12 , wra…" at bounding box center [292, 202] width 505 height 282
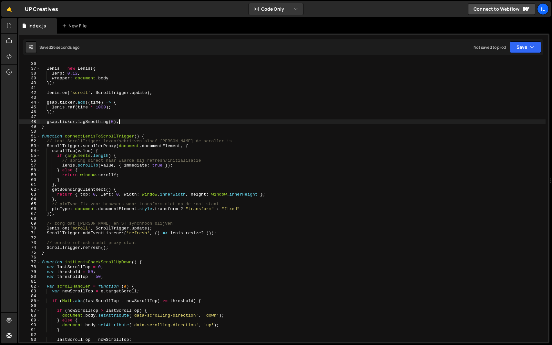
click at [41, 137] on div "function initLenis ( ) { [PERSON_NAME] = new [PERSON_NAME] ({ lerp : 0.12 , wra…" at bounding box center [292, 202] width 505 height 291
click at [38, 137] on span at bounding box center [38, 136] width 4 height 5
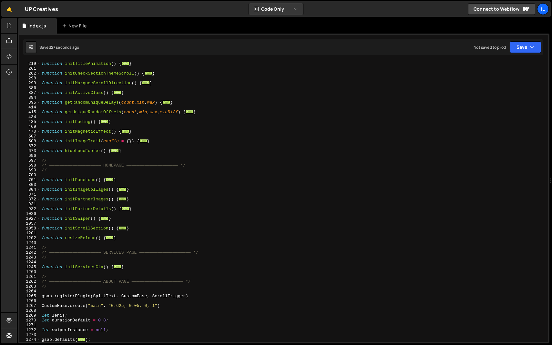
click at [120, 141] on div "function initTitleAnimation ( ) { ... } function initCheckSectionThemeScroll ( …" at bounding box center [292, 202] width 505 height 291
type textarea "function initImageTrail(config = {}) {"
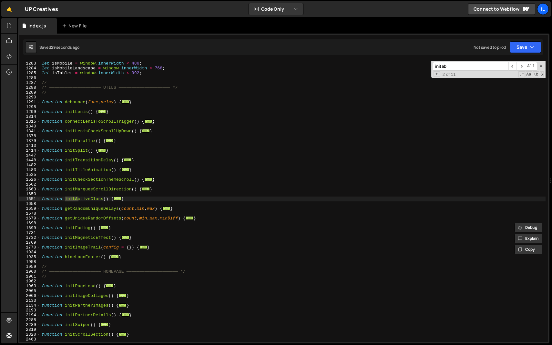
scroll to position [1457, 0]
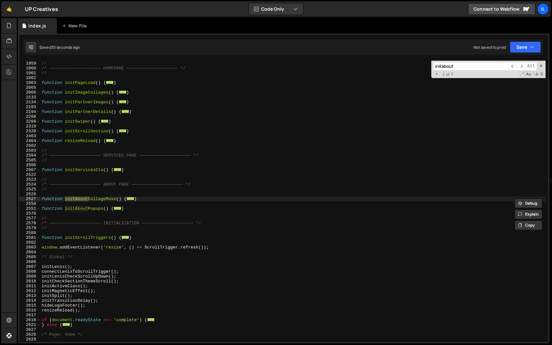
type input "initabout"
drag, startPoint x: 145, startPoint y: 197, endPoint x: 0, endPoint y: 198, distance: 144.7
click at [0, 198] on div "Hold on a sec... Are you certain you wish to leave this page? Any changes you'v…" at bounding box center [276, 172] width 552 height 345
paste textarea "}"
type textarea "}"
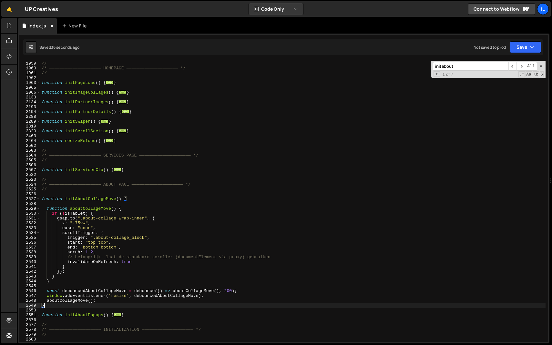
click at [476, 64] on input "initabout" at bounding box center [471, 66] width 76 height 9
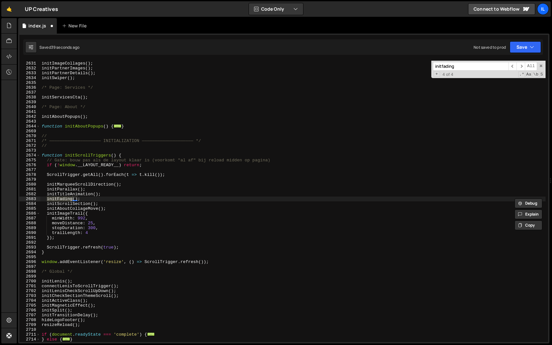
scroll to position [87, 0]
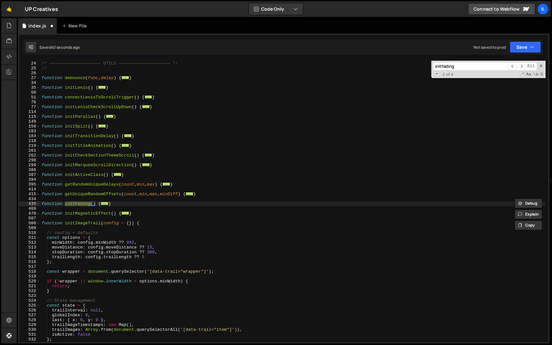
type input "initfading"
drag, startPoint x: 119, startPoint y: 205, endPoint x: 26, endPoint y: 205, distance: 94.0
click at [26, 205] on div "} 23 24 25 26 27 34 35 50 51 76 77 114 115 149 150 183 184 218 219 261 262 298 …" at bounding box center [283, 202] width 529 height 282
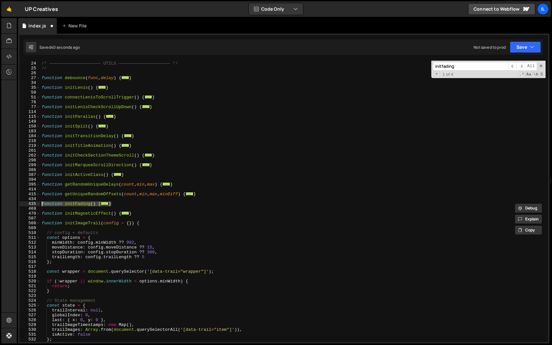
paste textarea "}"
type textarea "}"
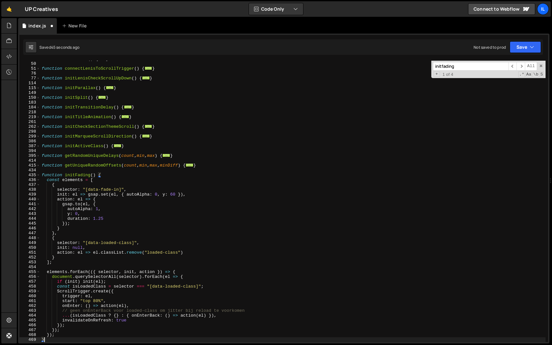
click at [464, 63] on input "initfading" at bounding box center [471, 66] width 76 height 9
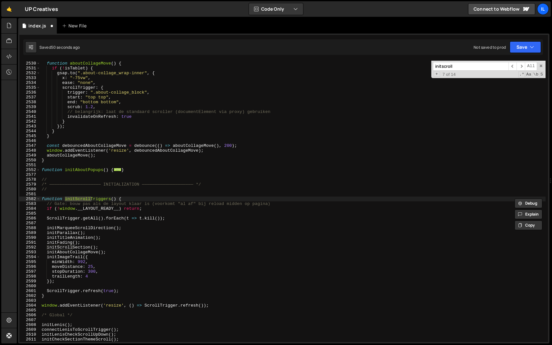
scroll to position [2746, 0]
type input "initscroll"
click at [38, 197] on span at bounding box center [38, 199] width 4 height 5
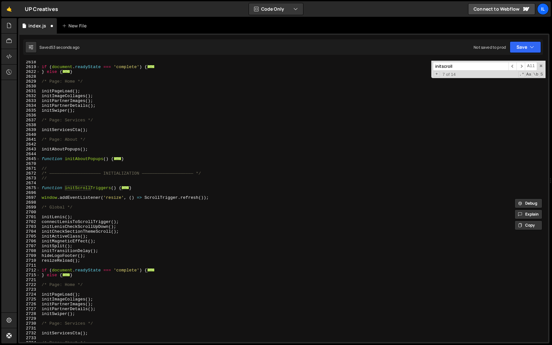
scroll to position [921, 0]
drag, startPoint x: 142, startPoint y: 188, endPoint x: 2, endPoint y: 188, distance: 140.1
click at [2, 188] on div "Hold on a sec... Are you certain you wish to leave this page? Any changes you'v…" at bounding box center [276, 172] width 552 height 345
paste textarea "}"
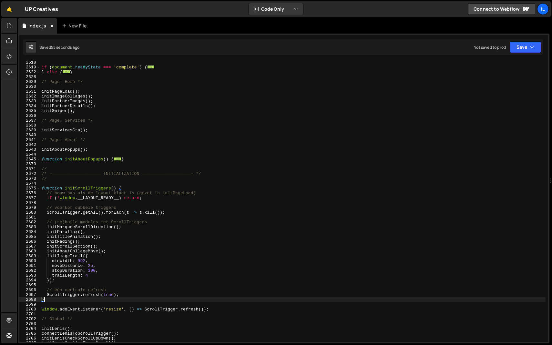
click at [189, 179] on div "if ( document . readyState === 'complete' ) { ... } else { ... } /* Page: Home …" at bounding box center [292, 205] width 505 height 291
type textarea "//"
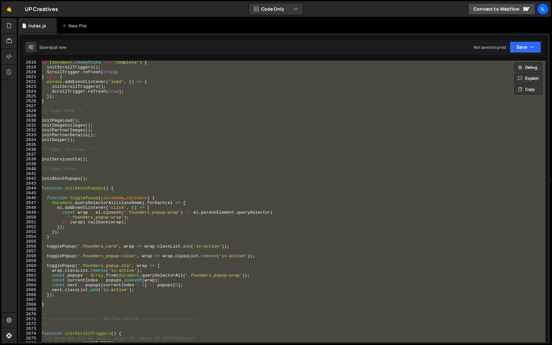
click at [189, 179] on div "if ( document . readyState === 'complete' ) { initScrollTriggers ( ) ; ScrollTr…" at bounding box center [292, 202] width 505 height 282
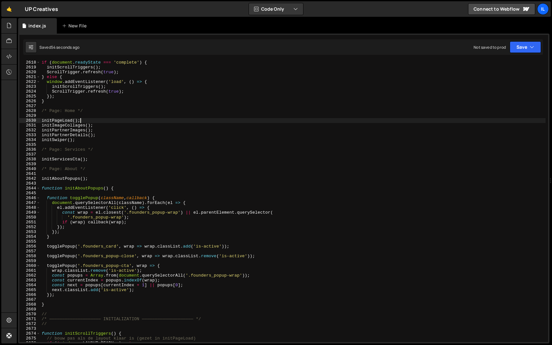
click at [124, 118] on div "if ( document . readyState === 'complete' ) { initScrollTriggers ( ) ; ScrollTr…" at bounding box center [292, 205] width 505 height 291
type textarea "initPageLoad();"
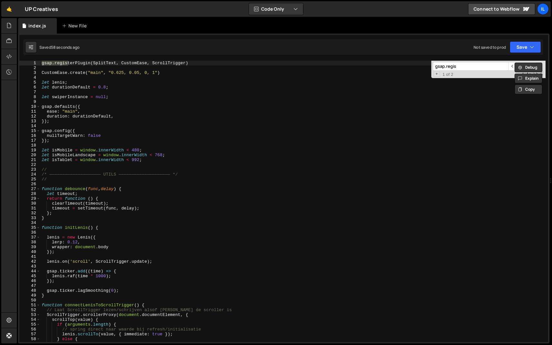
scroll to position [4774, 0]
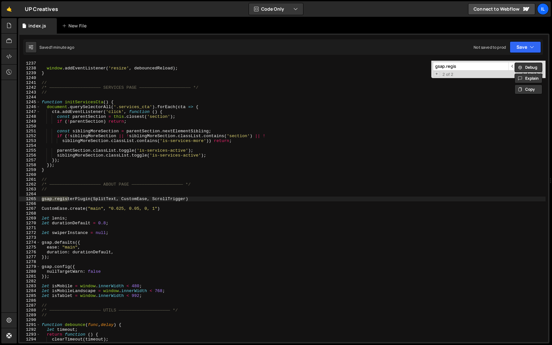
type input "gsap.regis"
type textarea "gsap.registerPlugin(SplitText, CustomEase, ScrollTrigger)"
drag, startPoint x: 200, startPoint y: 199, endPoint x: 29, endPoint y: 199, distance: 171.1
click at [29, 199] on div "gsap.registerPlugin(SplitText, CustomEase, ScrollTrigger) 1236 1237 1238 1239 1…" at bounding box center [283, 202] width 529 height 282
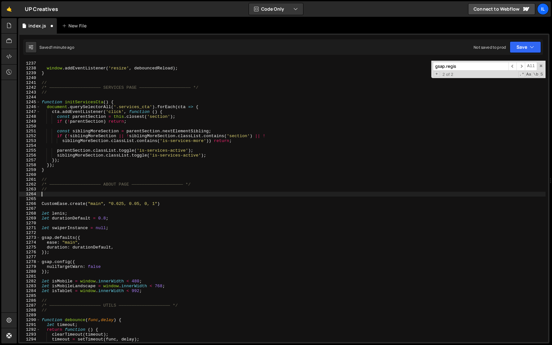
type textarea "//"
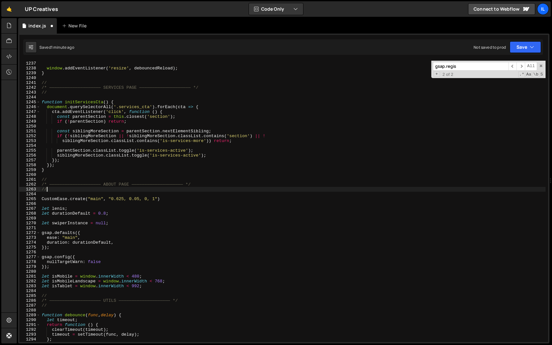
click at [454, 67] on input "gsap.regis" at bounding box center [471, 66] width 76 height 9
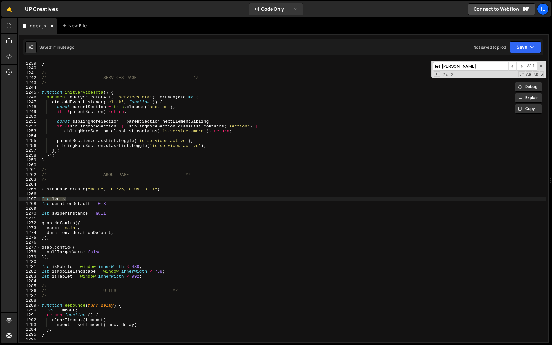
scroll to position [4785, 0]
type input "let [PERSON_NAME]"
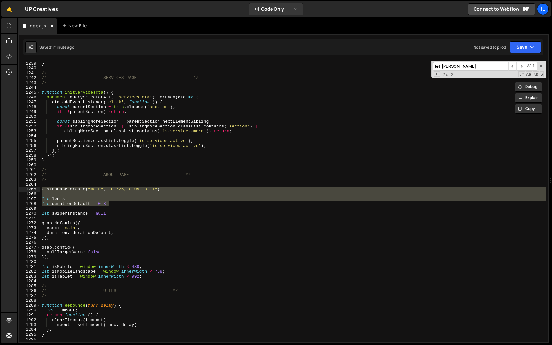
drag, startPoint x: 113, startPoint y: 205, endPoint x: 21, endPoint y: 191, distance: 93.2
click at [21, 191] on div "let durationDefault = 0.8; 1238 1239 1240 1241 1242 1243 1244 1245 1246 1247 12…" at bounding box center [283, 202] width 529 height 282
type textarea "CustomEase.create("main", "0.625, 0.05, 0, 1")"
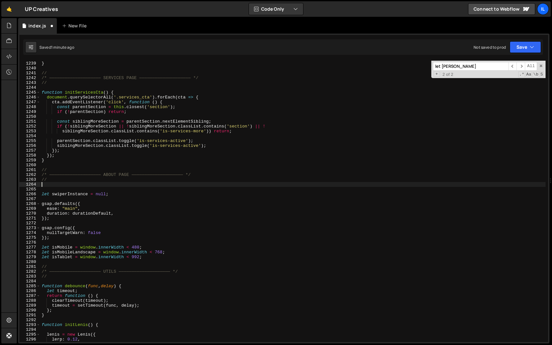
type textarea "//"
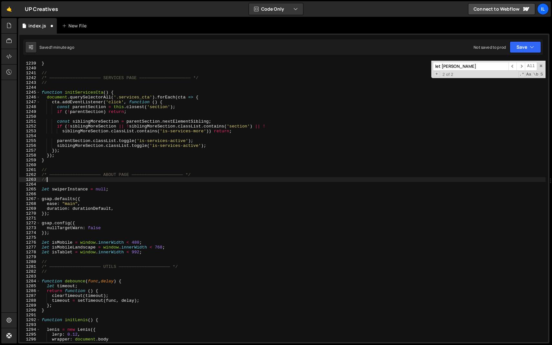
click at [453, 68] on input "let [PERSON_NAME]" at bounding box center [471, 66] width 76 height 9
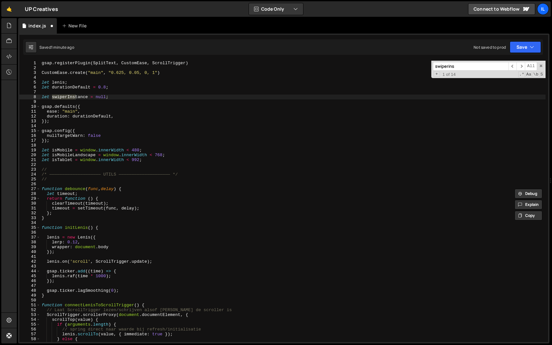
scroll to position [3868, 0]
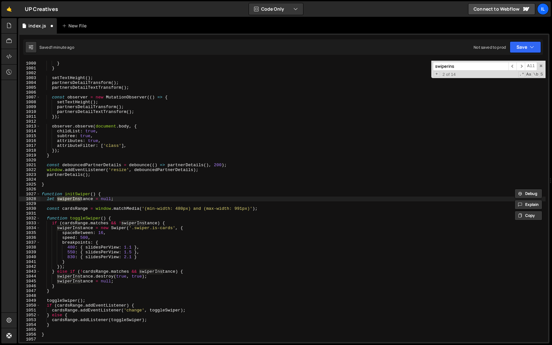
type input "swiperins"
type textarea "let swiperInstance = null;"
drag, startPoint x: 127, startPoint y: 201, endPoint x: 27, endPoint y: 201, distance: 99.8
click at [27, 201] on div "let swiperInstance = null; 999 1000 1001 1002 1003 1004 1005 1006 1007 1008 100…" at bounding box center [283, 202] width 529 height 282
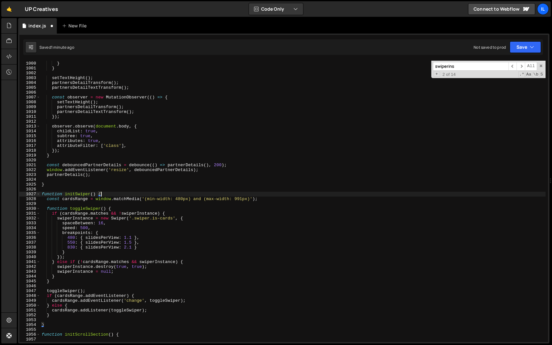
click at [453, 68] on input "swiperins" at bounding box center [471, 66] width 76 height 9
type textarea "swiperInstance = null;"
drag, startPoint x: 121, startPoint y: 272, endPoint x: 22, endPoint y: 272, distance: 98.8
click at [22, 272] on div "swiperInstance = null; 999 1000 1001 1002 1003 1004 1005 1006 1007 1008 1009 10…" at bounding box center [283, 202] width 529 height 282
click at [114, 288] on div "partnersDetailsTextList . style . transform = ` translateY( ${ newTranslateY } …" at bounding box center [292, 201] width 505 height 291
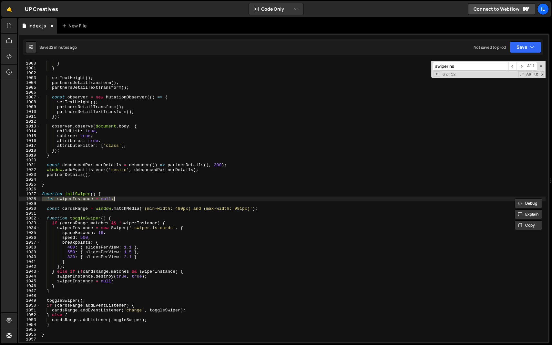
click at [175, 236] on div "partnersDetailsTextList . style . transform = ` translateY( ${ newTranslateY } …" at bounding box center [292, 201] width 505 height 291
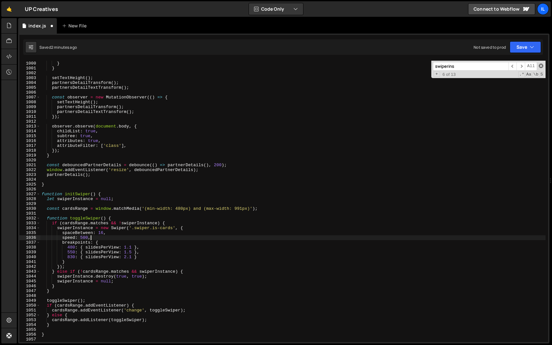
click at [541, 67] on span at bounding box center [541, 66] width 5 height 5
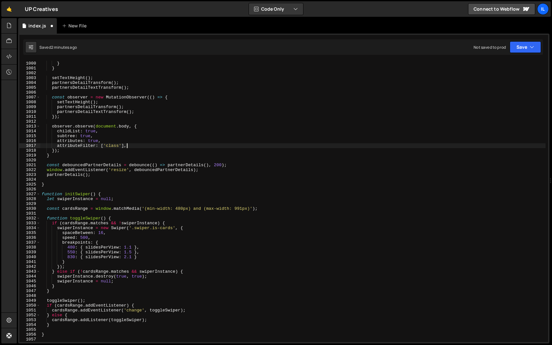
click at [246, 146] on div "partnersDetailsTextList . style . transform = ` translateY( ${ newTranslateY } …" at bounding box center [292, 201] width 505 height 291
type textarea "attributeFilter: ['class'],"
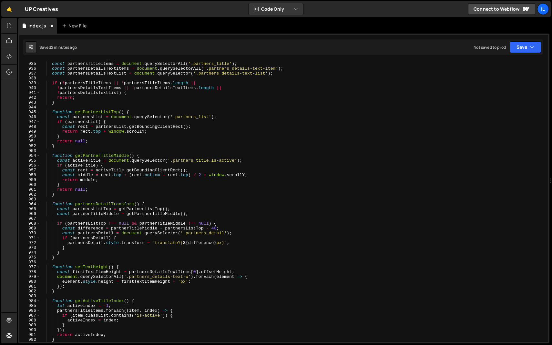
scroll to position [3529, 0]
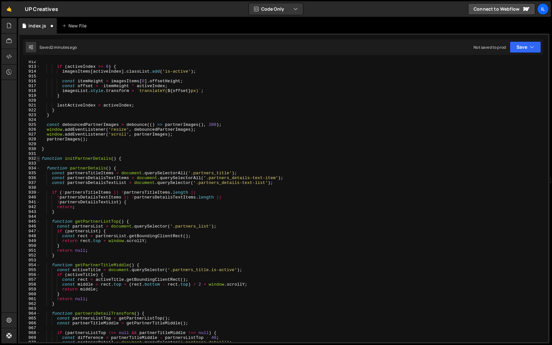
click at [38, 160] on span at bounding box center [38, 158] width 4 height 5
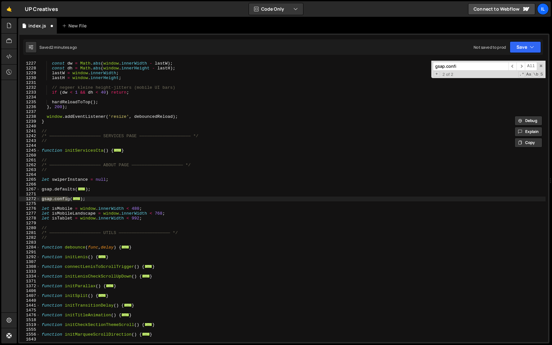
scroll to position [1056, 0]
type input "gsap.confi"
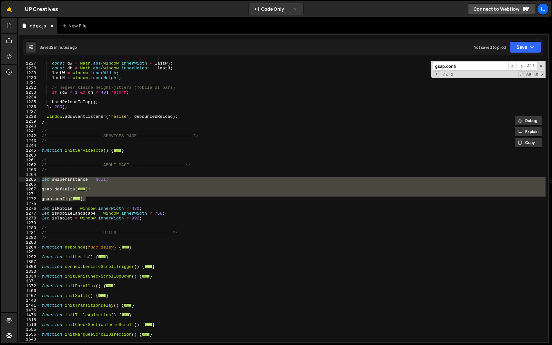
drag, startPoint x: 96, startPoint y: 200, endPoint x: 35, endPoint y: 179, distance: 64.6
click at [35, 179] on div "}); 1226 1227 1228 1229 1230 1231 1232 1233 1234 1235 1236 1237 1238 1239 1240 …" at bounding box center [283, 202] width 529 height 282
type textarea "let swiperInstance = null;"
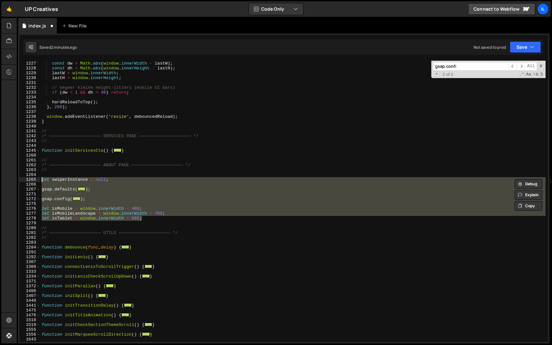
drag, startPoint x: 163, startPoint y: 217, endPoint x: 37, endPoint y: 179, distance: 131.8
click at [37, 179] on div "let swiperInstance = null; 1226 1227 1228 1229 1230 1231 1232 1233 1234 1235 12…" at bounding box center [283, 202] width 529 height 282
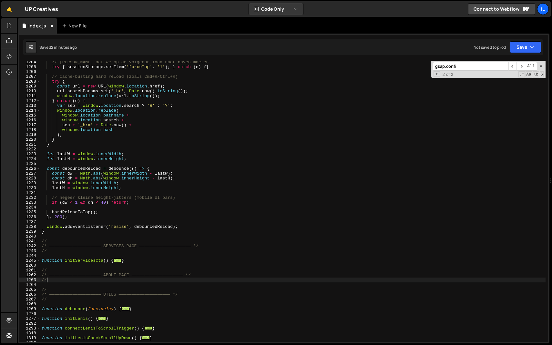
scroll to position [945, 0]
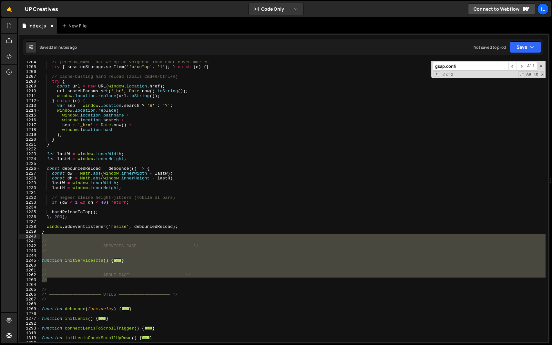
drag, startPoint x: 53, startPoint y: 280, endPoint x: 32, endPoint y: 238, distance: 47.4
click at [32, 238] on div "// 1204 1205 1206 1207 1208 1209 1210 1211 1212 1213 1214 1215 1216 1217 1218 1…" at bounding box center [283, 202] width 529 height 282
type textarea "//"
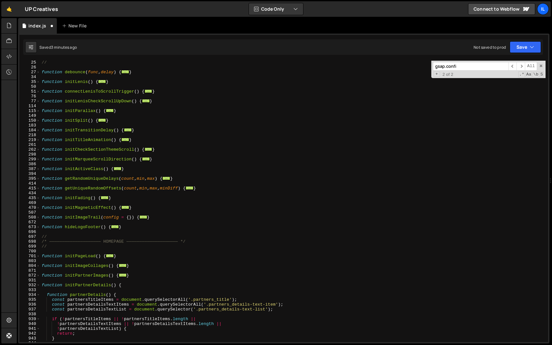
scroll to position [95, 0]
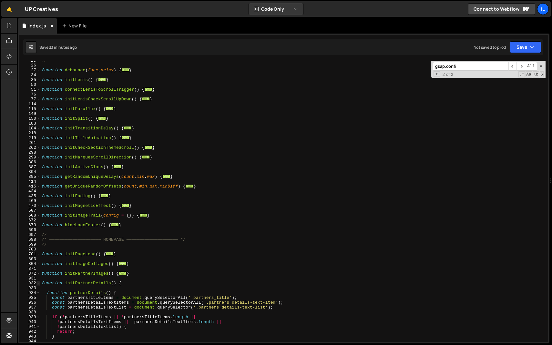
click at [39, 283] on span at bounding box center [38, 283] width 4 height 5
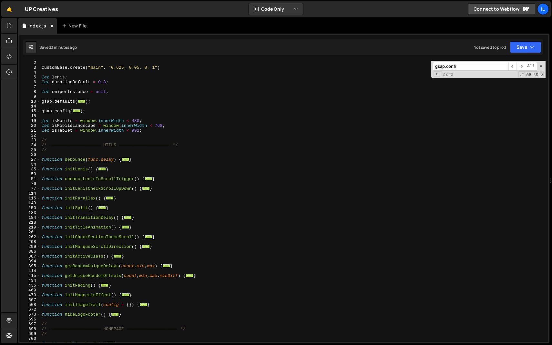
scroll to position [0, 0]
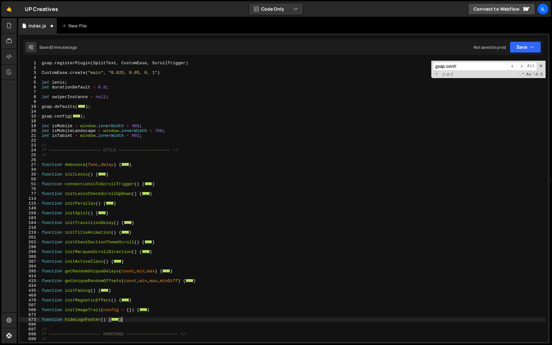
click at [128, 321] on div "gsap . registerPlugin ( SplitText , CustomEase , ScrollTrigger ) CustomEase . c…" at bounding box center [292, 206] width 505 height 291
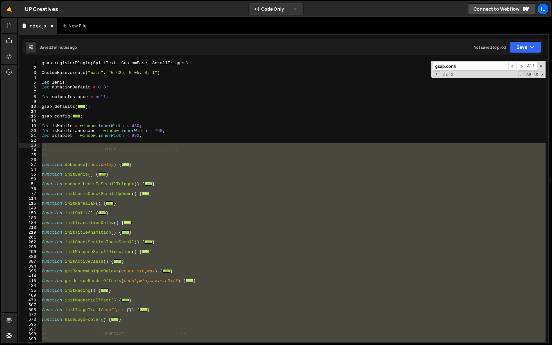
drag, startPoint x: 125, startPoint y: 274, endPoint x: 29, endPoint y: 147, distance: 159.4
click at [29, 147] on div "} 1 2 3 4 5 6 7 8 9 10 14 15 18 19 20 21 22 23 24 25 26 27 34 35 50 51 76 77 11…" at bounding box center [283, 202] width 529 height 282
type textarea "// /* ———————————————————— UTILS ———————————————————— */"
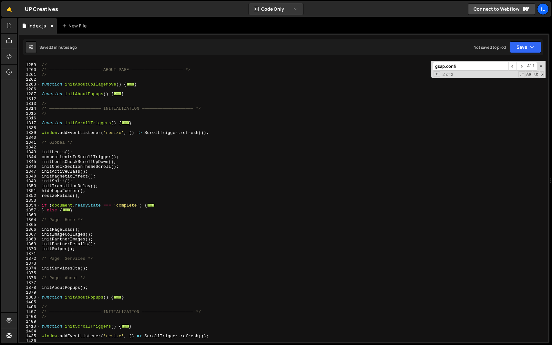
scroll to position [381, 0]
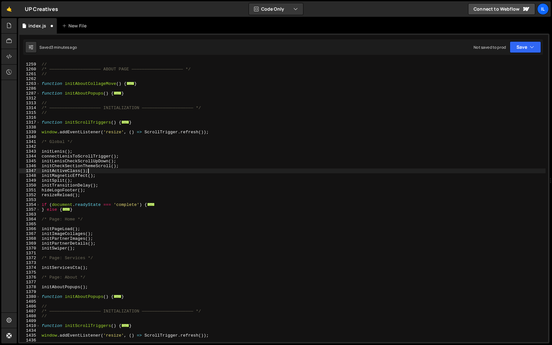
click at [160, 173] on div "// /* ———————————————————— ABOUT PAGE ———————————————————— */ // function initA…" at bounding box center [292, 202] width 505 height 291
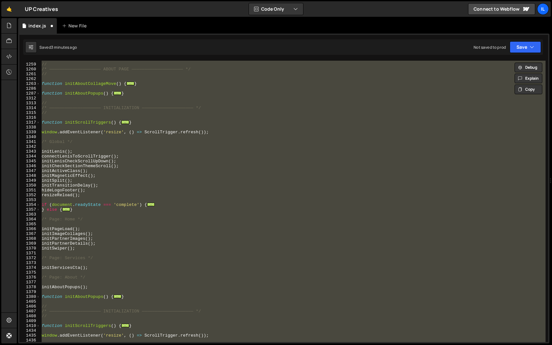
click at [146, 172] on div "// /* ———————————————————— ABOUT PAGE ———————————————————— */ // function initA…" at bounding box center [292, 202] width 505 height 282
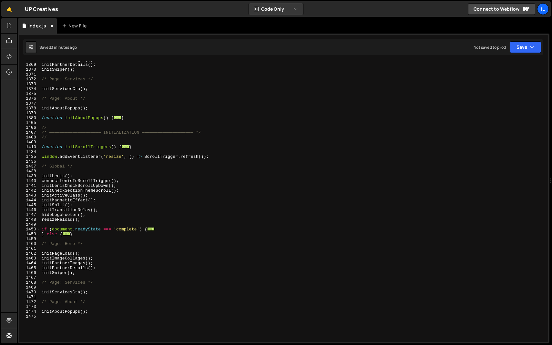
scroll to position [560, 0]
click at [148, 167] on div "initPartnerImages ( ) ; initPartnerDetails ( ) ; initSwiper ( ) ; /* Page: Serv…" at bounding box center [292, 202] width 505 height 291
type textarea "/* Global */"
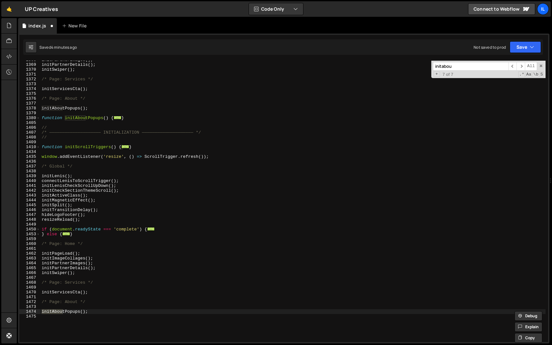
type input "initabout"
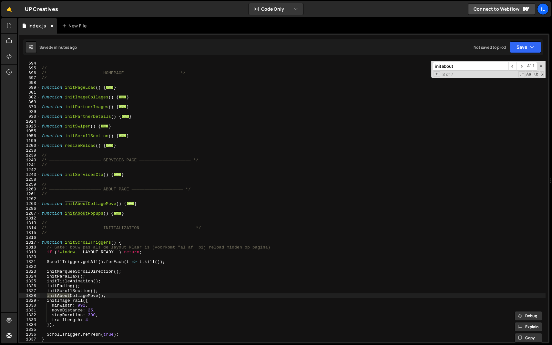
scroll to position [566, 0]
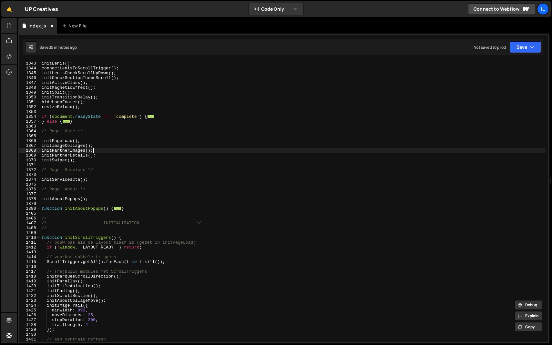
click at [212, 149] on div "initLenis ( ) ; connectLenisToScrollTrigger ( ) ; initLenisCheckScrollUpDown ( …" at bounding box center [292, 201] width 505 height 291
type textarea "initPartnerImages();"
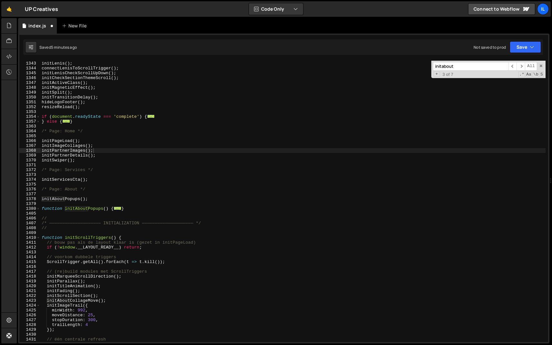
paste input "e.targetScroll"
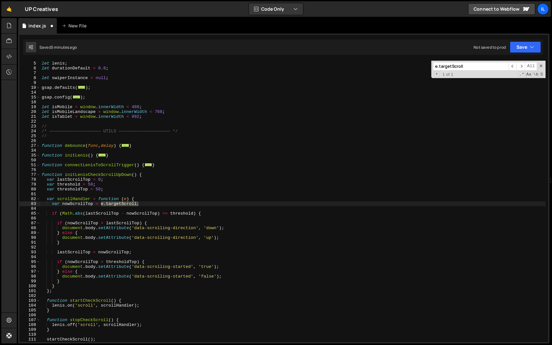
type input "e.targetScroll"
click at [121, 206] on div "let [PERSON_NAME] ; let durationDefault = 0.8 ; let swiperInstance = null ; gsa…" at bounding box center [292, 202] width 505 height 282
click at [124, 205] on div "let [PERSON_NAME] ; let durationDefault = 0.8 ; let swiperInstance = null ; gsa…" at bounding box center [292, 201] width 505 height 291
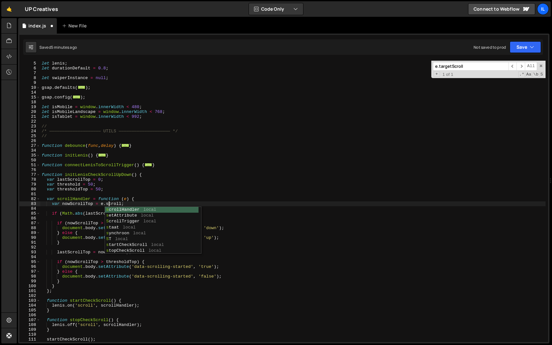
click at [148, 199] on div "let [PERSON_NAME] ; let durationDefault = 0.8 ; let swiperInstance = null ; gsa…" at bounding box center [292, 201] width 505 height 291
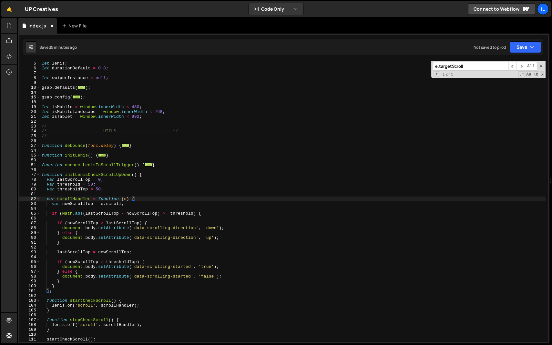
type textarea "var scrollHandler = function (e) {"
click at [456, 65] on input "e.targetScroll" at bounding box center [471, 66] width 76 height 9
paste input "initAboutPopups"
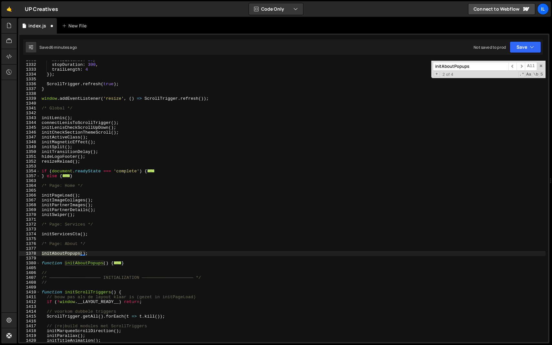
scroll to position [686, 0]
type input "initAboutPopups"
click at [134, 263] on div "moveDistance : 25 , stopDuration : 300 , trailLength : 4 }) ; ScrollTrigger . r…" at bounding box center [292, 202] width 505 height 291
click at [37, 263] on span at bounding box center [38, 263] width 4 height 5
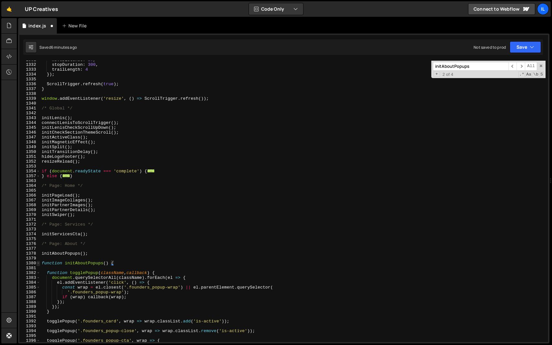
click at [37, 263] on span at bounding box center [38, 263] width 4 height 5
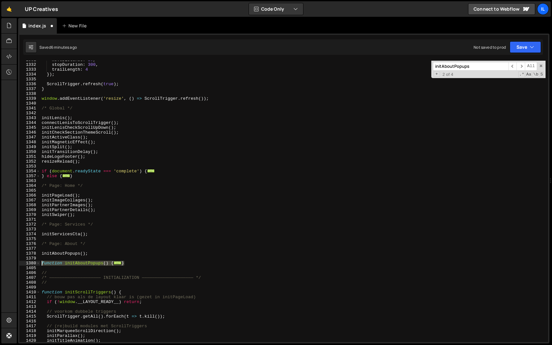
drag, startPoint x: 138, startPoint y: 263, endPoint x: 28, endPoint y: 263, distance: 110.4
click at [28, 263] on div "} 1331 1332 1333 1334 1335 1336 1337 1338 1339 1340 1341 1342 1343 1344 1345 13…" at bounding box center [283, 202] width 529 height 282
type textarea "function initAboutPopups() {"
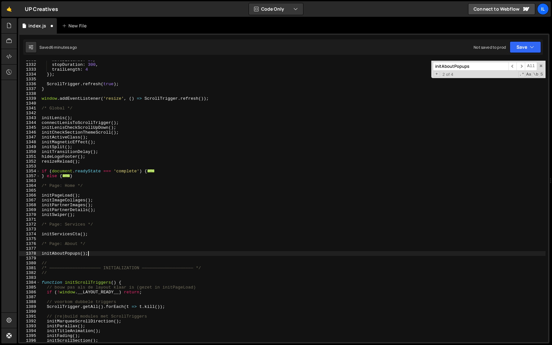
click at [475, 67] on input "initAboutPopups" at bounding box center [471, 66] width 76 height 9
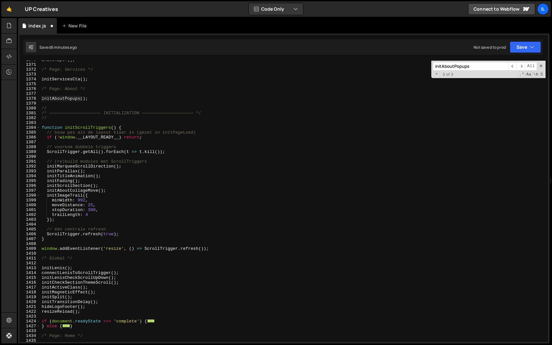
scroll to position [833, 0]
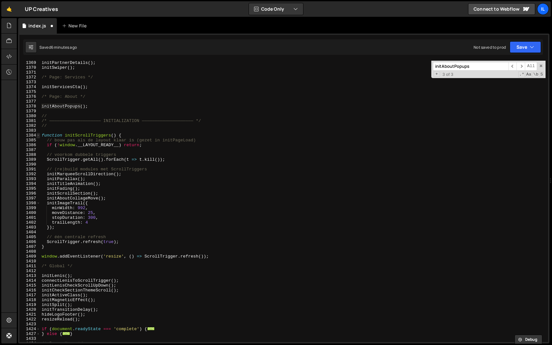
click at [38, 134] on span at bounding box center [38, 135] width 4 height 5
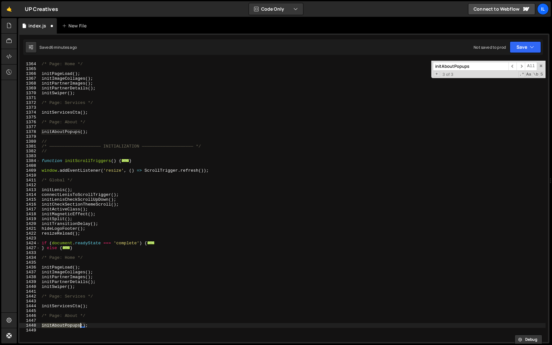
scroll to position [537, 0]
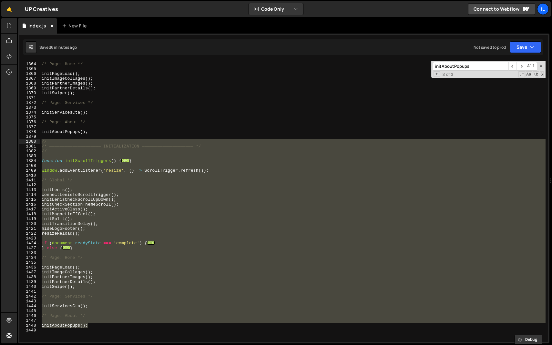
drag, startPoint x: 104, startPoint y: 326, endPoint x: 35, endPoint y: 140, distance: 198.2
click at [35, 140] on div "initAboutPopups(); 1363 1364 1365 1366 1367 1368 1369 1370 1371 1372 1373 1374 …" at bounding box center [283, 202] width 529 height 282
type textarea "// /* ———————————————————— INITIALIZATION ———————————————————— */"
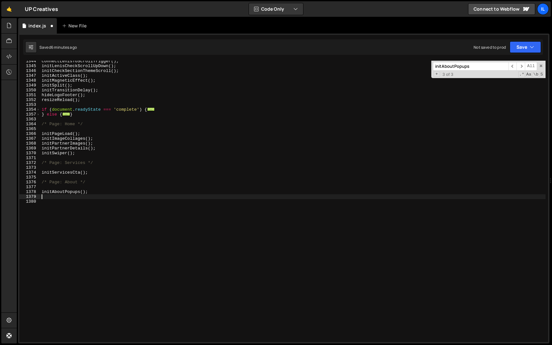
type textarea "initAboutPopups();"
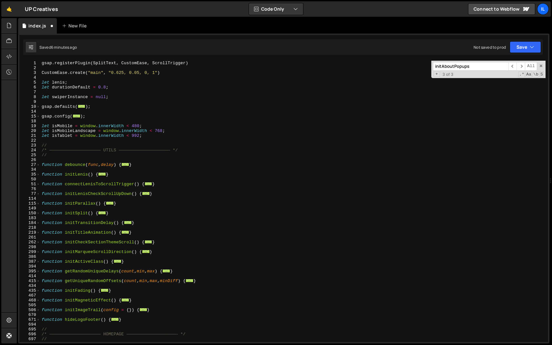
scroll to position [0, 0]
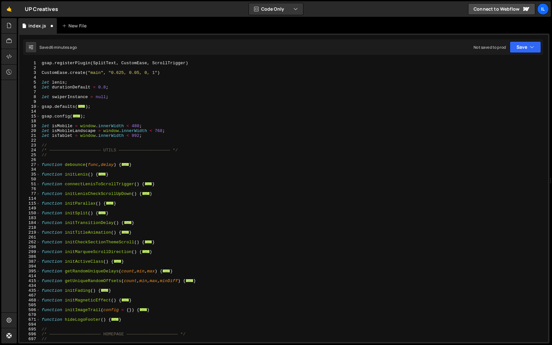
click at [170, 113] on div "gsap . registerPlugin ( SplitText , CustomEase , ScrollTrigger ) CustomEase . c…" at bounding box center [292, 206] width 505 height 291
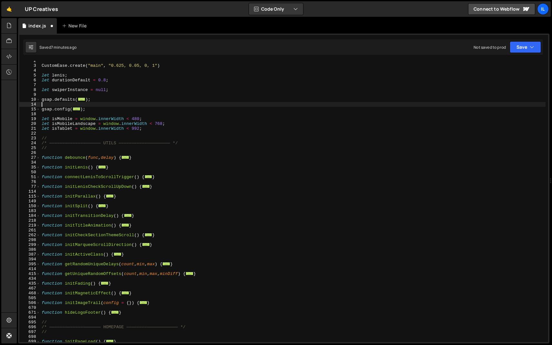
scroll to position [7, 0]
drag, startPoint x: 159, startPoint y: 186, endPoint x: 16, endPoint y: 186, distance: 142.7
click at [16, 186] on div "Hold on a sec... Are you certain you wish to leave this page? Any changes you'v…" at bounding box center [276, 172] width 552 height 345
paste textarea "}"
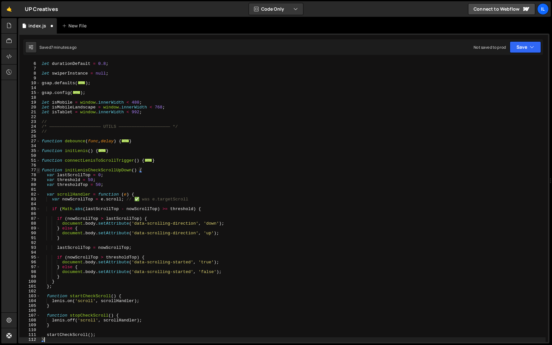
click at [37, 170] on span at bounding box center [38, 170] width 4 height 5
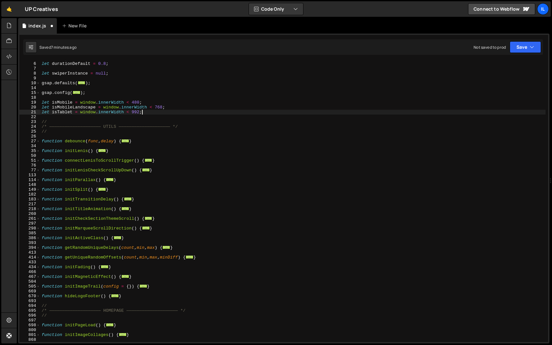
click at [445, 111] on div "let [PERSON_NAME] ; let durationDefault = 0.8 ; let swiperInstance = null ; gsa…" at bounding box center [292, 202] width 505 height 291
type textarea "let isTablet = window.innerWidth < 992;"
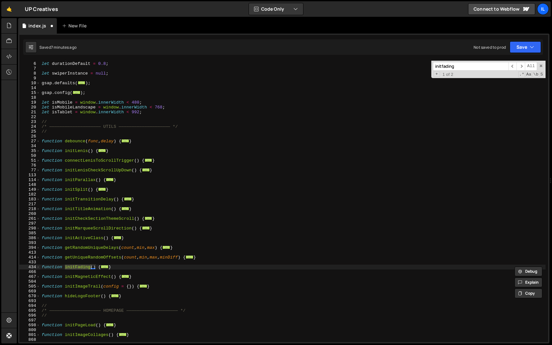
type input "initfading"
drag, startPoint x: 117, startPoint y: 268, endPoint x: 19, endPoint y: 268, distance: 97.5
click at [19, 268] on div "} 5 6 7 8 9 10 14 15 18 19 20 21 22 23 24 25 26 27 34 35 50 51 76 77 113 114 14…" at bounding box center [283, 202] width 529 height 282
paste textarea "}"
type textarea "}"
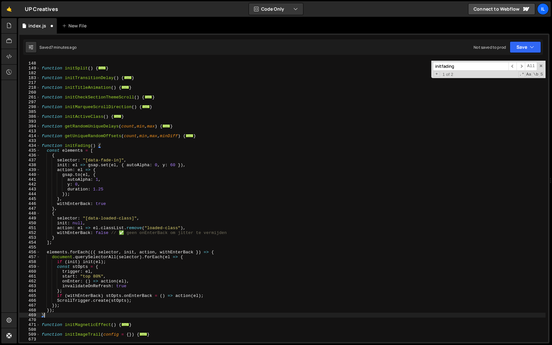
scroll to position [146, 0]
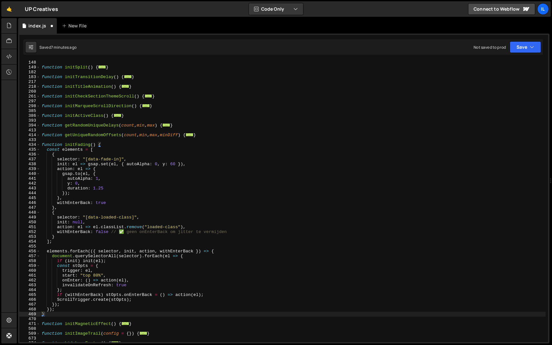
click at [393, 89] on div "function initSplit ( ) { ... } function initTransitionDelay ( ) { ... } functio…" at bounding box center [292, 205] width 505 height 291
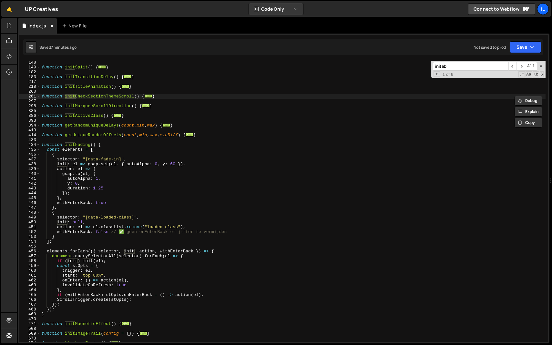
scroll to position [436, 0]
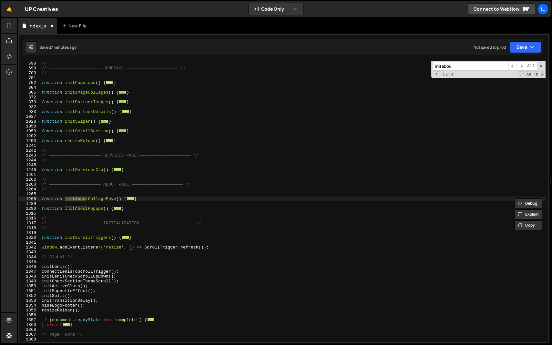
type input "initabout"
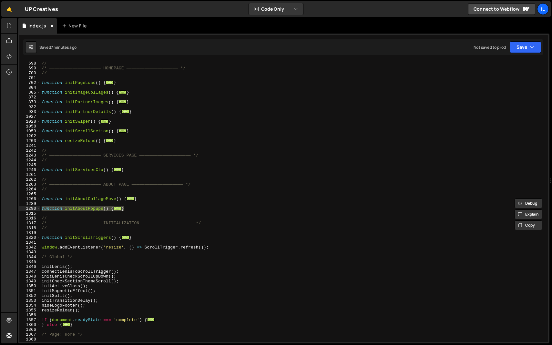
drag, startPoint x: 142, startPoint y: 211, endPoint x: 12, endPoint y: 211, distance: 130.4
click at [12, 211] on div "Hold on a sec... Are you certain you wish to leave this page? Any changes you'v…" at bounding box center [276, 172] width 552 height 345
paste textarea "}"
type textarea "}"
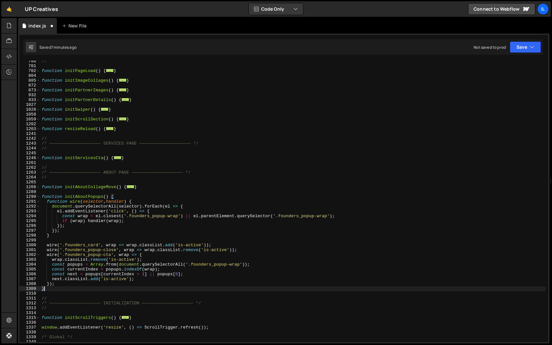
scroll to position [448, 0]
click at [391, 110] on div "// function initPageLoad ( ) { ... } function initImageCollages ( ) { ... } fun…" at bounding box center [292, 204] width 505 height 291
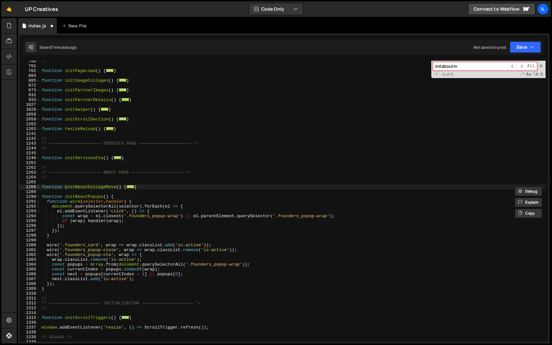
type input "initabout"
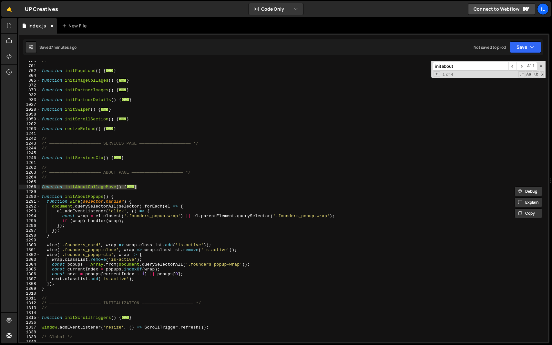
drag, startPoint x: 143, startPoint y: 185, endPoint x: 20, endPoint y: 185, distance: 122.4
click at [20, 185] on div "} 700 701 702 804 805 872 873 932 933 1027 1028 1058 1059 1202 1203 1241 1242 1…" at bounding box center [283, 202] width 529 height 282
paste textarea "}"
type textarea "}"
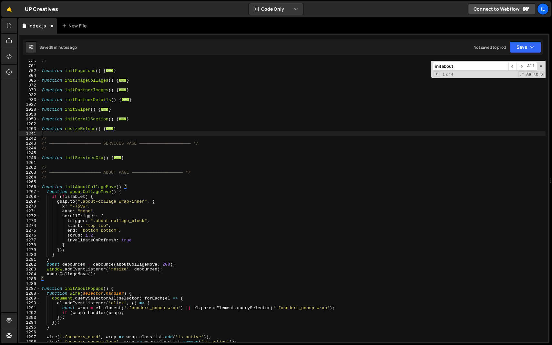
click at [333, 134] on div "// function initPageLoad ( ) { ... } function initImageCollages ( ) { ... } fun…" at bounding box center [292, 204] width 505 height 291
click at [457, 62] on div "initabout ​ ​ All Replace All + 1 of 4 .* Aa \b S" at bounding box center [488, 69] width 114 height 17
click at [448, 65] on input "initabout" at bounding box center [471, 66] width 76 height 9
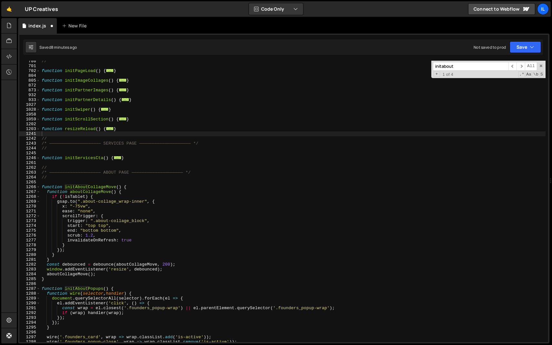
click at [448, 65] on input "initabout" at bounding box center [471, 66] width 76 height 9
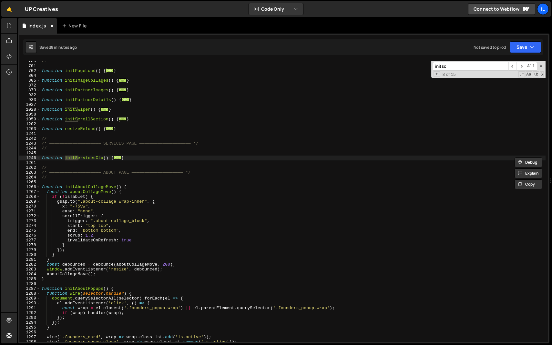
scroll to position [658, 0]
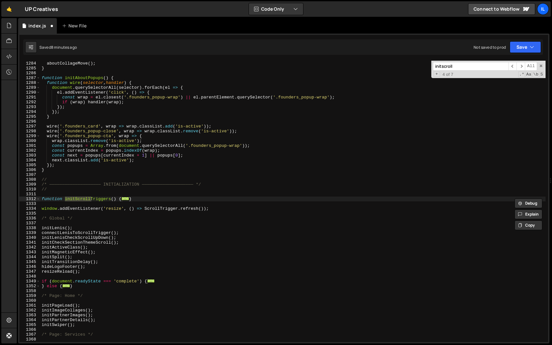
type input "initscroll"
drag, startPoint x: 142, startPoint y: 197, endPoint x: 23, endPoint y: 197, distance: 119.1
click at [23, 197] on div "} 1283 1284 1285 1286 1287 1288 1289 1290 1291 1292 1293 1294 1295 1296 1297 12…" at bounding box center [283, 202] width 529 height 282
paste textarea "}"
type textarea "}"
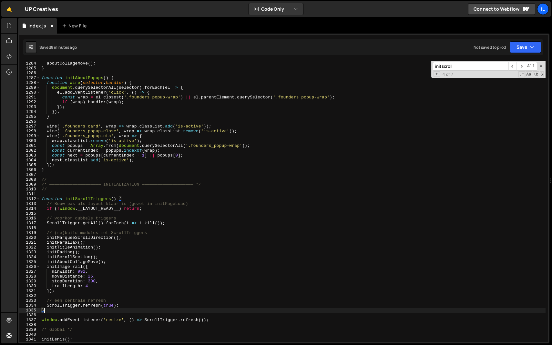
click at [76, 192] on div "window . addEventListener ( 'resize' , debounced ) ; aboutCollageMove ( ) ; } f…" at bounding box center [292, 201] width 505 height 291
click at [323, 159] on div "window . addEventListener ( 'resize' , debounced ) ; aboutCollageMove ( ) ; } f…" at bounding box center [292, 201] width 505 height 291
type textarea "next.classList.add('is-active');"
paste input "window.addEventListener('resize', () => ScrollTrigger.refresh());"
type input "window.addEventListener('resize', () => ScrollTrigger.refresh());"
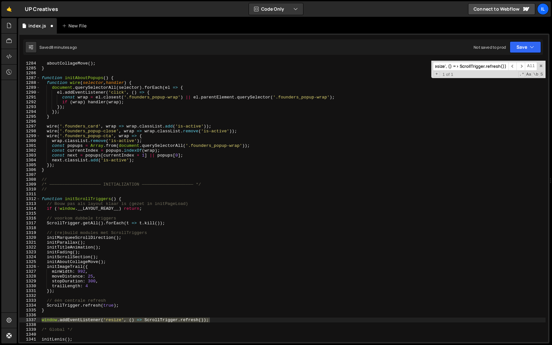
scroll to position [0, 0]
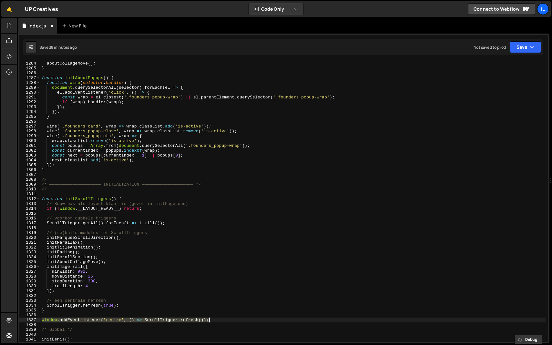
click at [168, 166] on div "window . addEventListener ( 'resize' , debounced ) ; aboutCollageMove ( ) ; } f…" at bounding box center [292, 201] width 505 height 291
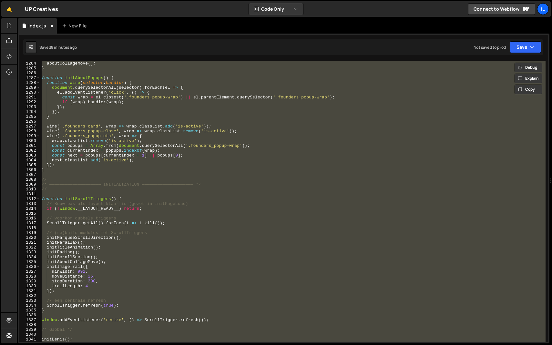
click at [160, 166] on div "window . addEventListener ( 'resize' , debounced ) ; aboutCollageMove ( ) ; } f…" at bounding box center [292, 202] width 505 height 282
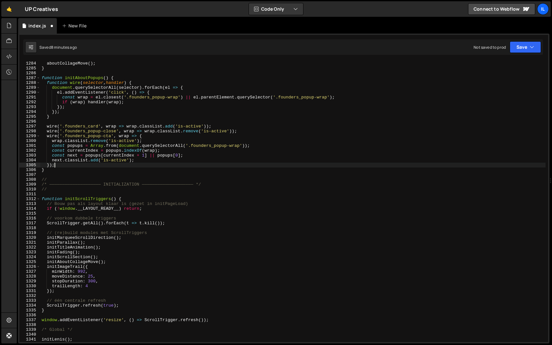
type textarea "});"
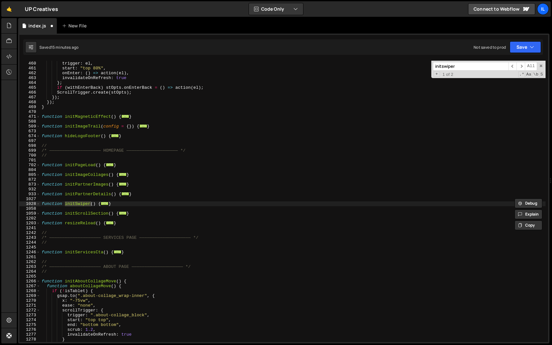
scroll to position [353, 0]
type input "initswiper"
drag, startPoint x: 124, startPoint y: 203, endPoint x: 15, endPoint y: 203, distance: 108.8
click at [15, 203] on div "Hold on a sec... Are you certain you wish to leave this page? Any changes you'v…" at bounding box center [276, 172] width 552 height 345
paste textarea "}"
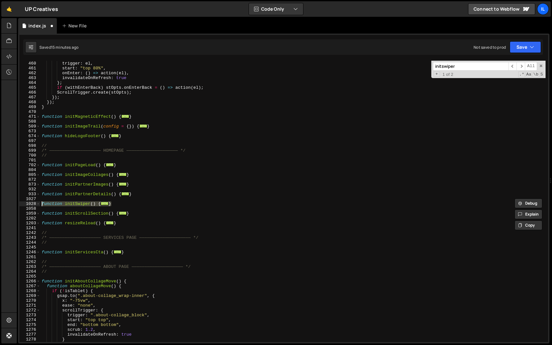
type textarea "}"
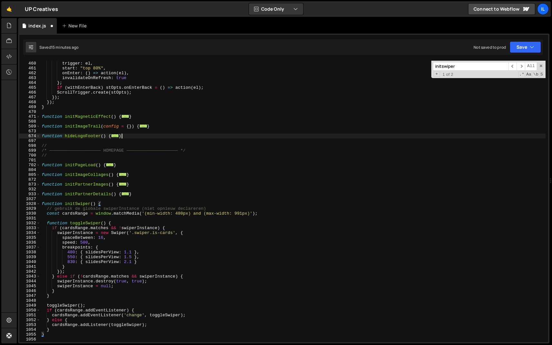
click at [305, 135] on div "const stOpts = { trigger : el , start : "top 80%" , onEnter : ( ) => action ( e…" at bounding box center [292, 201] width 505 height 291
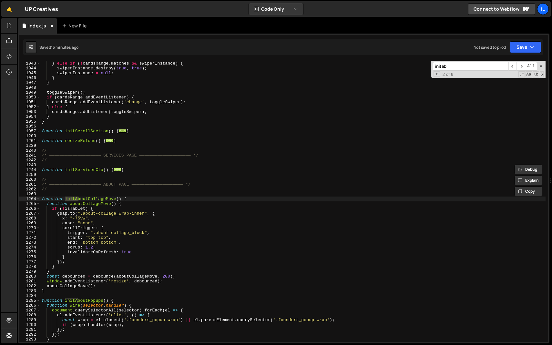
scroll to position [566, 0]
type input "initaboutcoll"
type textarea "function initAboutCollageMove() {"
click at [38, 200] on span at bounding box center [38, 199] width 4 height 5
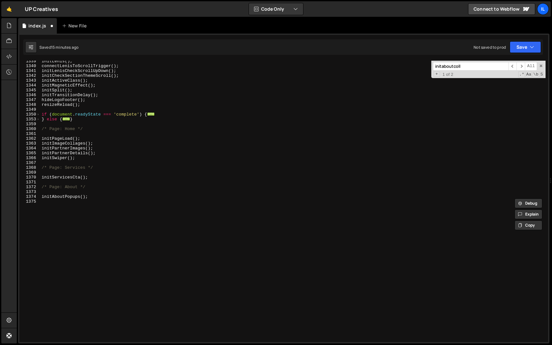
scroll to position [472, 0]
click at [460, 67] on input "initaboutcoll" at bounding box center [471, 66] width 76 height 9
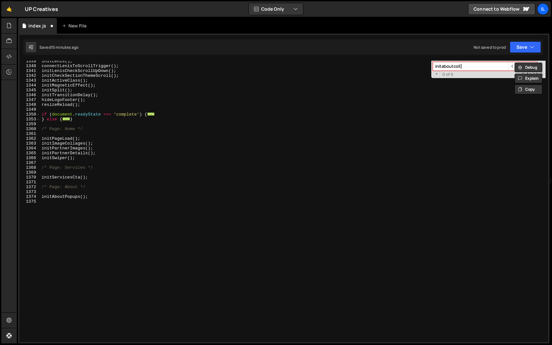
type input "initaboutcoll"
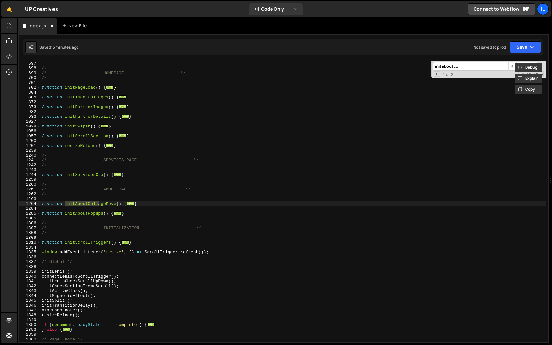
scroll to position [261, 0]
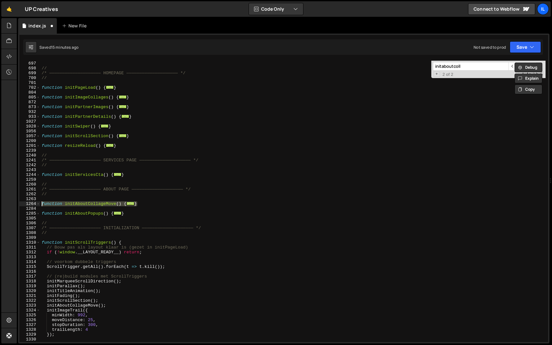
drag, startPoint x: 145, startPoint y: 205, endPoint x: 23, endPoint y: 203, distance: 122.7
click at [23, 203] on div "} 674 697 698 699 700 701 702 804 805 872 873 932 933 1027 1028 1056 1057 1200 …" at bounding box center [283, 202] width 529 height 282
paste textarea "}"
type textarea "}"
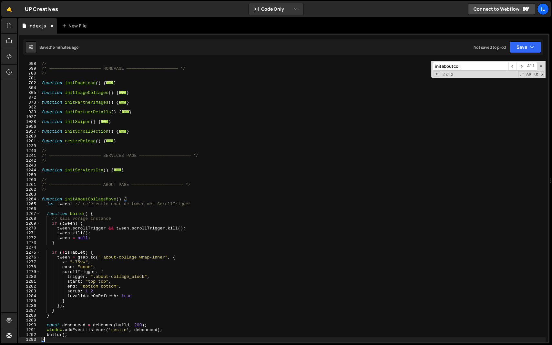
click at [110, 192] on div "// /* ———————————————————— HOMEPAGE ———————————————————— */ // function initPag…" at bounding box center [292, 202] width 505 height 291
click at [152, 172] on div "// /* ———————————————————— HOMEPAGE ———————————————————— */ // function initPag…" at bounding box center [292, 202] width 505 height 291
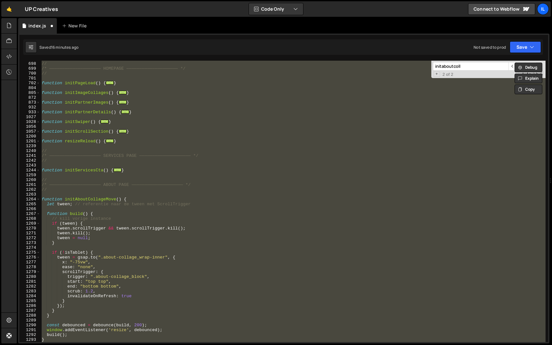
click at [152, 172] on div "// /* ———————————————————— HOMEPAGE ———————————————————— */ // function initPag…" at bounding box center [292, 202] width 505 height 282
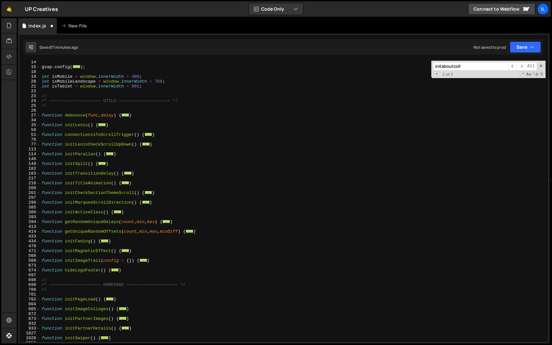
scroll to position [0, 0]
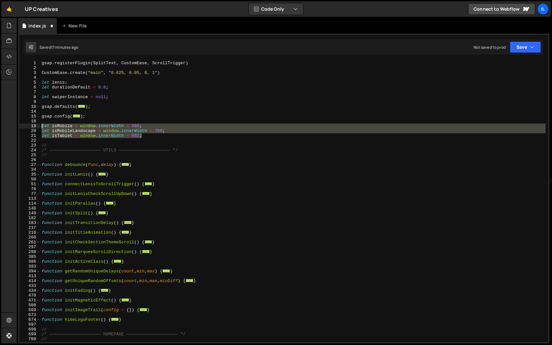
drag, startPoint x: 157, startPoint y: 134, endPoint x: 16, endPoint y: 126, distance: 141.7
click at [16, 126] on div "Hold on a sec... Are you certain you wish to leave this page? Any changes you'v…" at bounding box center [276, 172] width 552 height 345
paste textarea "updateBreakpoints()"
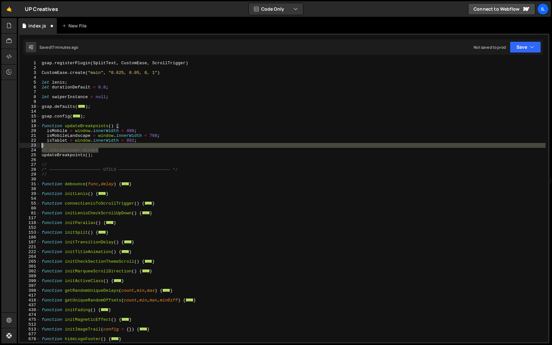
drag, startPoint x: 109, startPoint y: 150, endPoint x: 0, endPoint y: 147, distance: 108.9
click at [0, 147] on div "Hold on a sec... Are you certain you wish to leave this page? Any changes you'v…" at bounding box center [276, 172] width 552 height 345
click at [114, 150] on div "gsap . registerPlugin ( SplitText , CustomEase , ScrollTrigger ) CustomEase . c…" at bounding box center [292, 202] width 505 height 282
type textarea "// initialiseer direct"
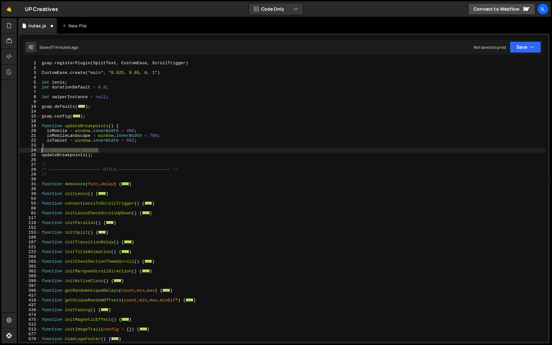
drag, startPoint x: 117, startPoint y: 150, endPoint x: 12, endPoint y: 150, distance: 104.9
click at [12, 150] on div "Hold on a sec... Are you certain you wish to leave this page? Any changes you'v…" at bounding box center [276, 172] width 552 height 345
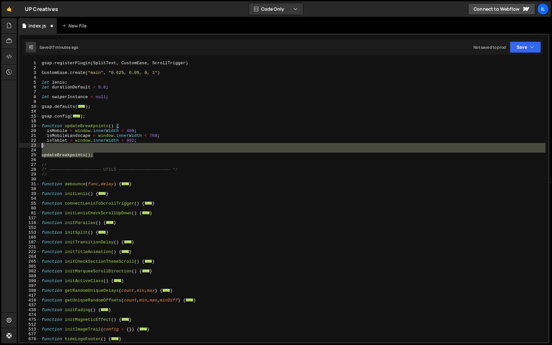
drag, startPoint x: 98, startPoint y: 154, endPoint x: 15, endPoint y: 144, distance: 83.3
click at [15, 144] on div "Hold on a sec... Are you certain you wish to leave this page? Any changes you'v…" at bounding box center [276, 172] width 552 height 345
type textarea "}"
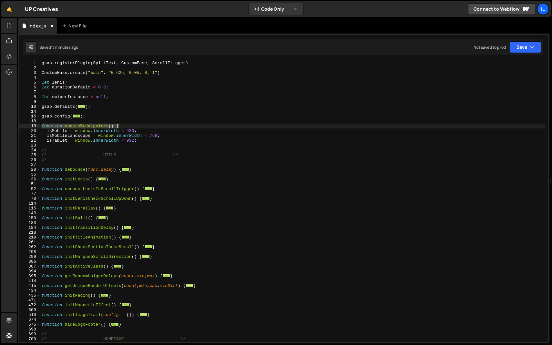
drag, startPoint x: 125, startPoint y: 127, endPoint x: 0, endPoint y: 125, distance: 124.6
click at [0, 125] on div "Hold on a sec... Are you certain you wish to leave this page? Any changes you'v…" at bounding box center [276, 172] width 552 height 345
type textarea "function updateBreakpoints() {"
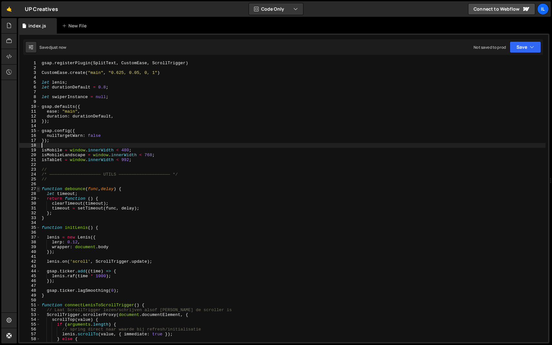
click at [37, 187] on span at bounding box center [38, 189] width 4 height 5
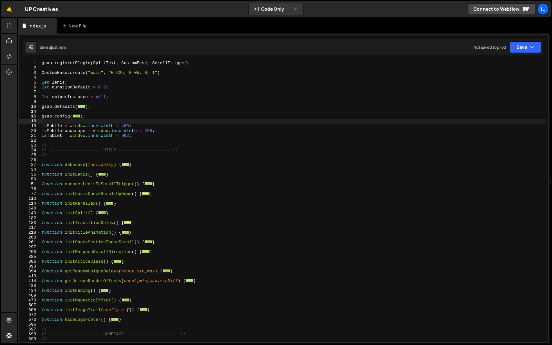
click at [97, 152] on div "gsap . registerPlugin ( SplitText , CustomEase , ScrollTrigger ) CustomEase . c…" at bounding box center [292, 206] width 505 height 291
type textarea "/* ———————————————————— UTILS ———————————————————— */"
click at [89, 161] on div "gsap . registerPlugin ( SplitText , CustomEase , ScrollTrigger ) CustomEase . c…" at bounding box center [292, 206] width 505 height 291
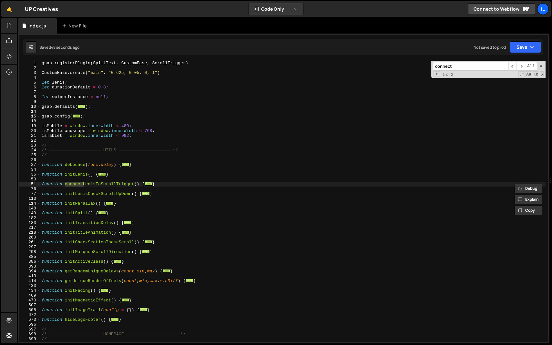
type input "connect"
drag, startPoint x: 165, startPoint y: 185, endPoint x: 29, endPoint y: 184, distance: 136.3
click at [29, 184] on div "} 1 2 3 4 5 6 7 8 9 10 14 15 18 19 20 21 22 23 24 25 26 27 34 35 50 51 76 77 11…" at bounding box center [283, 202] width 529 height 282
paste textarea "}"
type textarea "}"
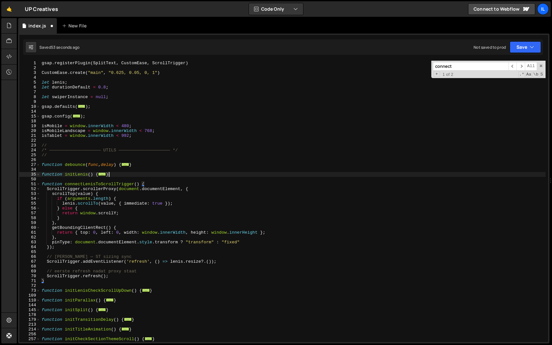
click at [146, 174] on div "gsap . registerPlugin ( SplitText , CustomEase , ScrollTrigger ) CustomEase . c…" at bounding box center [292, 206] width 505 height 291
